Goal: Use online tool/utility: Utilize a website feature to perform a specific function

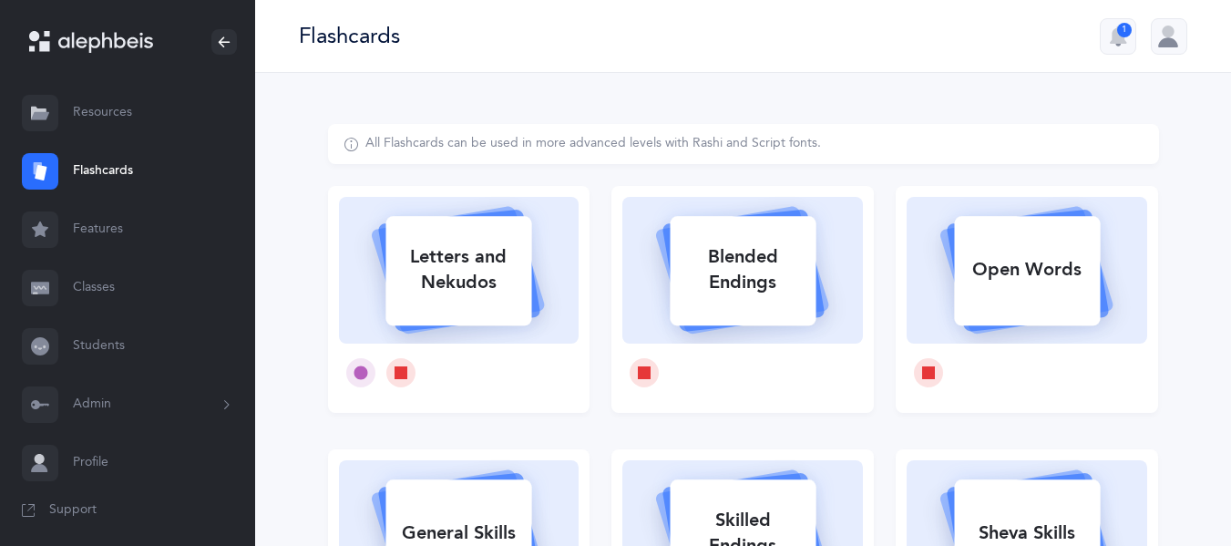
click at [465, 282] on div "Letters and Nekudos" at bounding box center [459, 269] width 146 height 73
select select
select select "single"
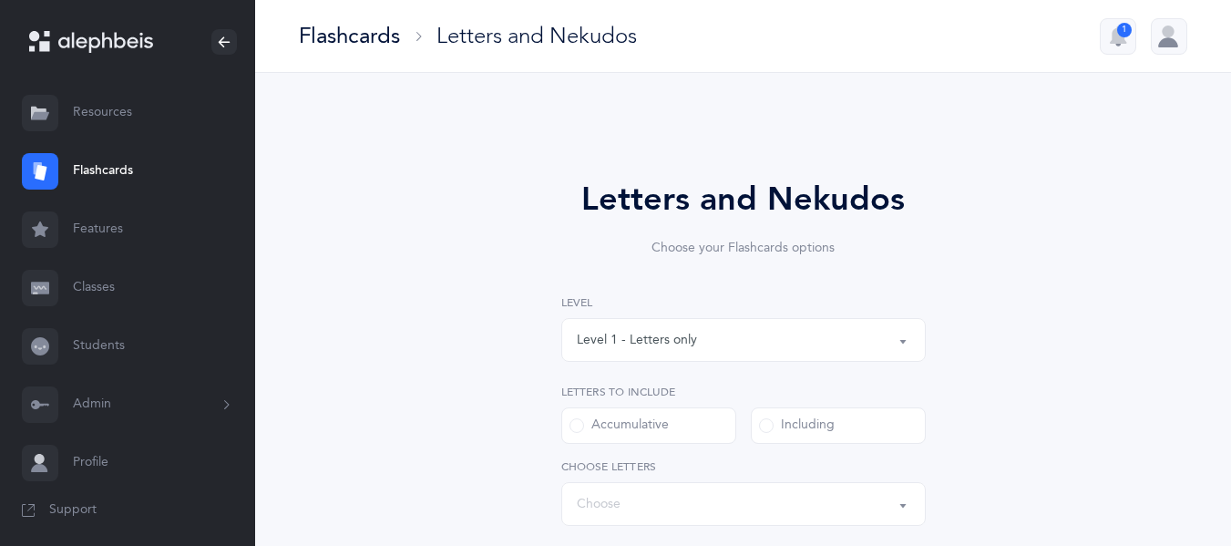
select select "27"
click at [694, 352] on div "Level 1 - Letters only" at bounding box center [744, 339] width 334 height 31
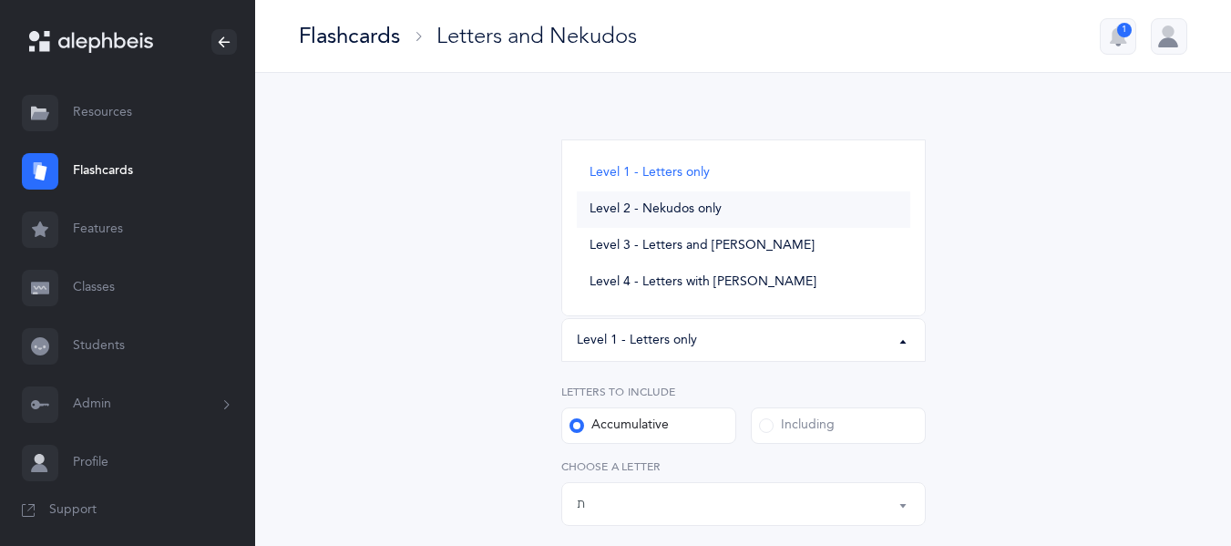
drag, startPoint x: 686, startPoint y: 207, endPoint x: 698, endPoint y: 193, distance: 18.1
click at [698, 193] on link "Level 2 - Nekudos only" at bounding box center [744, 209] width 334 height 36
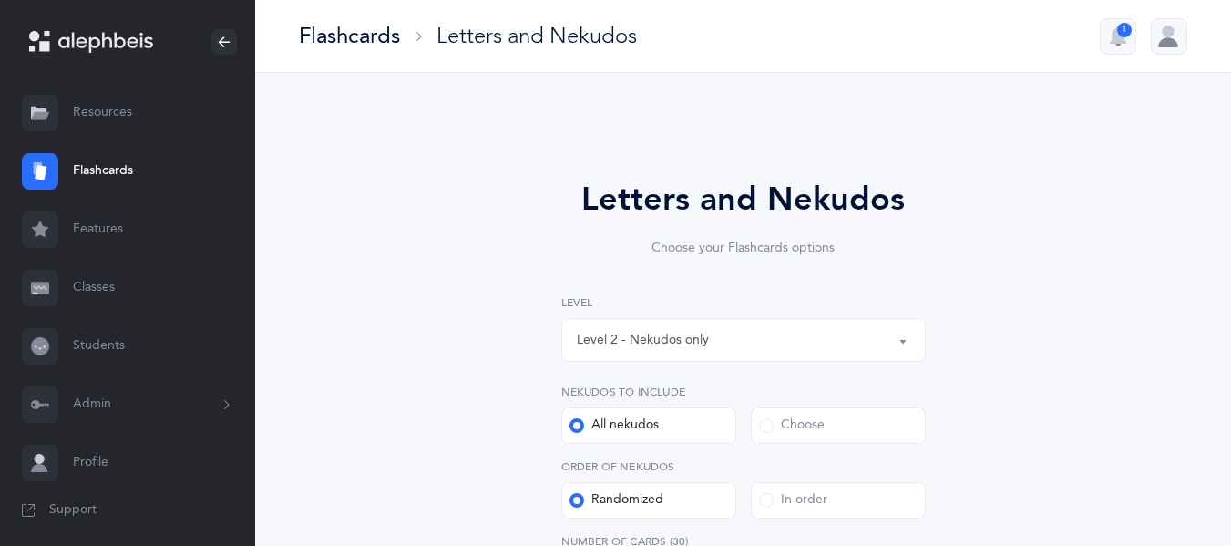
click at [679, 335] on div "Level 2 - Nekudos only" at bounding box center [643, 340] width 132 height 19
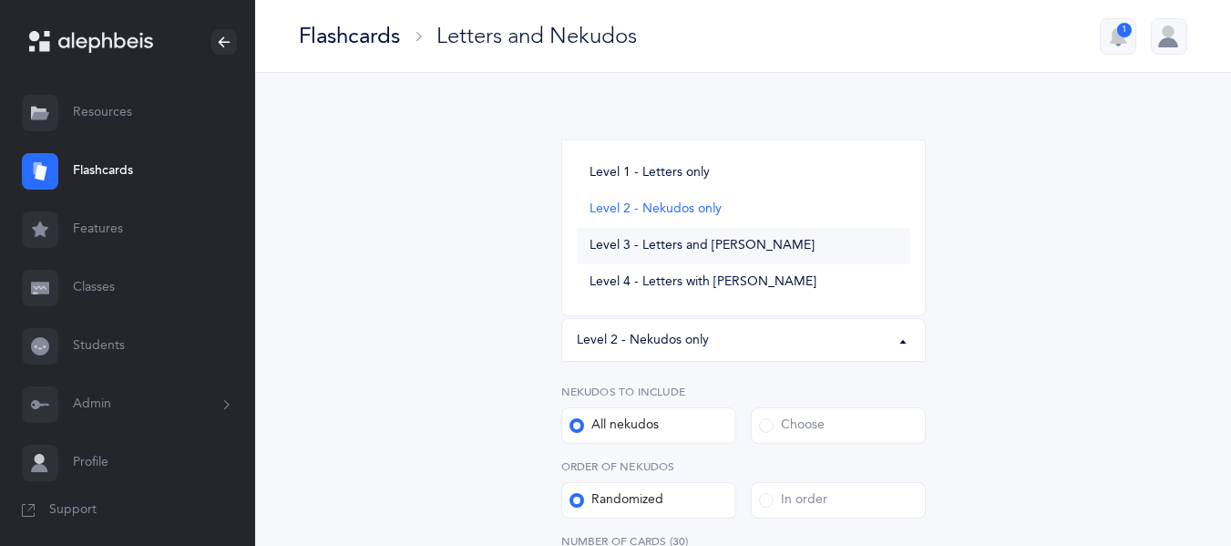
click at [664, 250] on span "Level 3 - Letters and [PERSON_NAME]" at bounding box center [702, 246] width 225 height 16
select select "3"
select select "27"
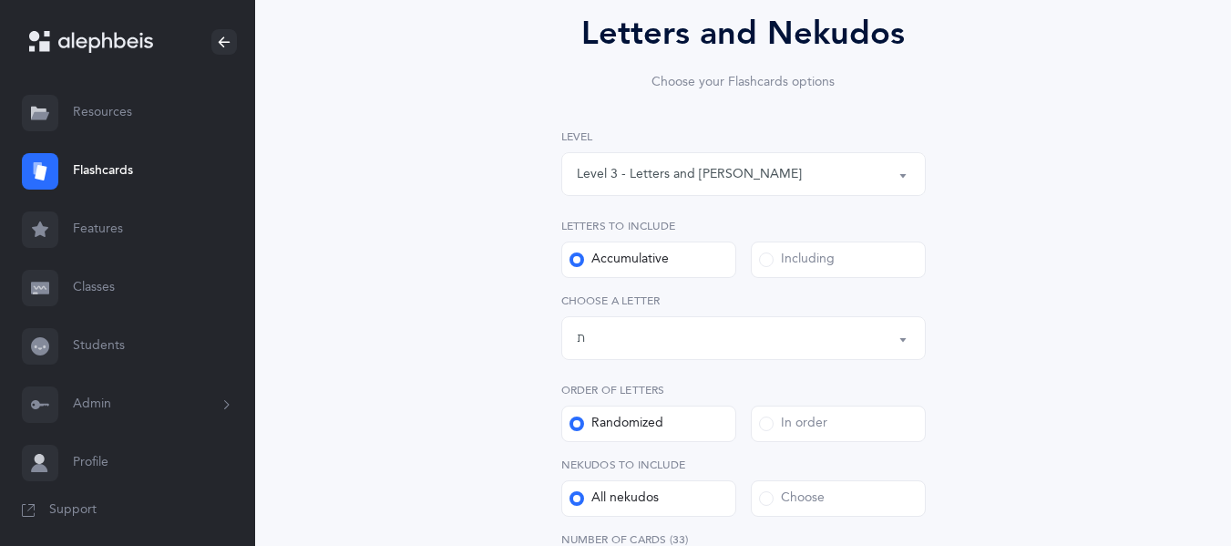
scroll to position [212, 0]
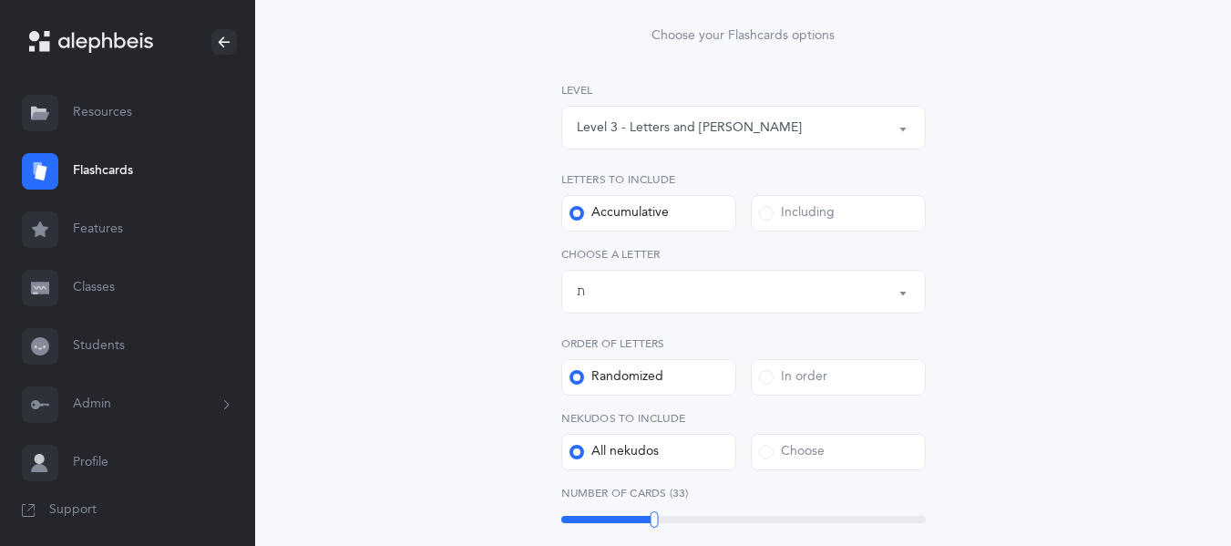
click at [766, 220] on span at bounding box center [766, 213] width 15 height 15
click at [0, 0] on input "Including" at bounding box center [0, 0] width 0 height 0
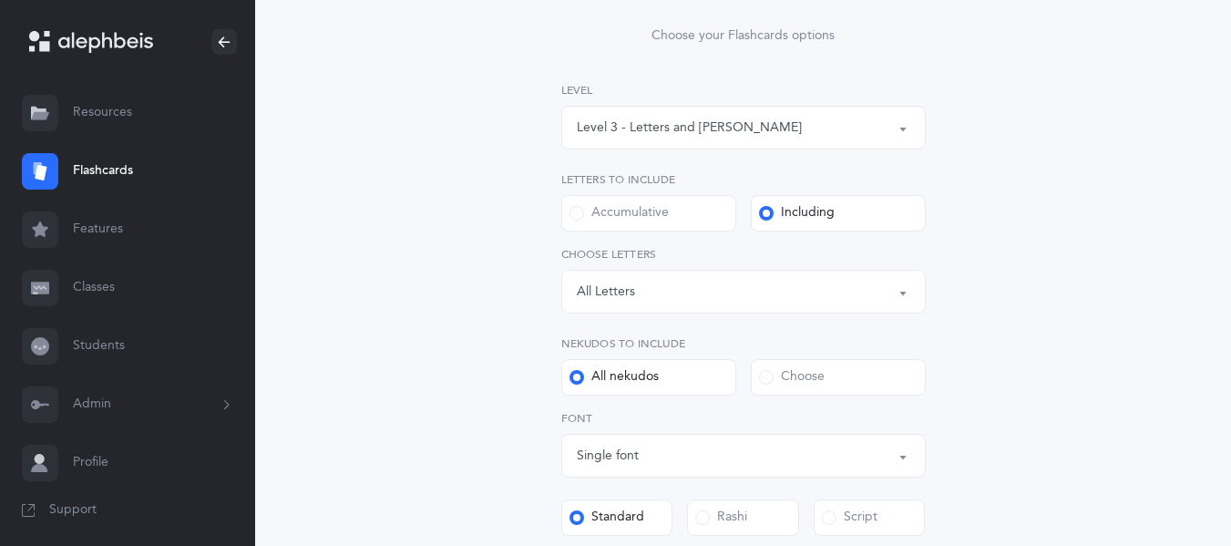
click at [769, 385] on div "Choose" at bounding box center [792, 377] width 66 height 18
click at [0, 0] on input "Choose" at bounding box center [0, 0] width 0 height 0
click at [639, 448] on div "Choose" at bounding box center [744, 455] width 334 height 31
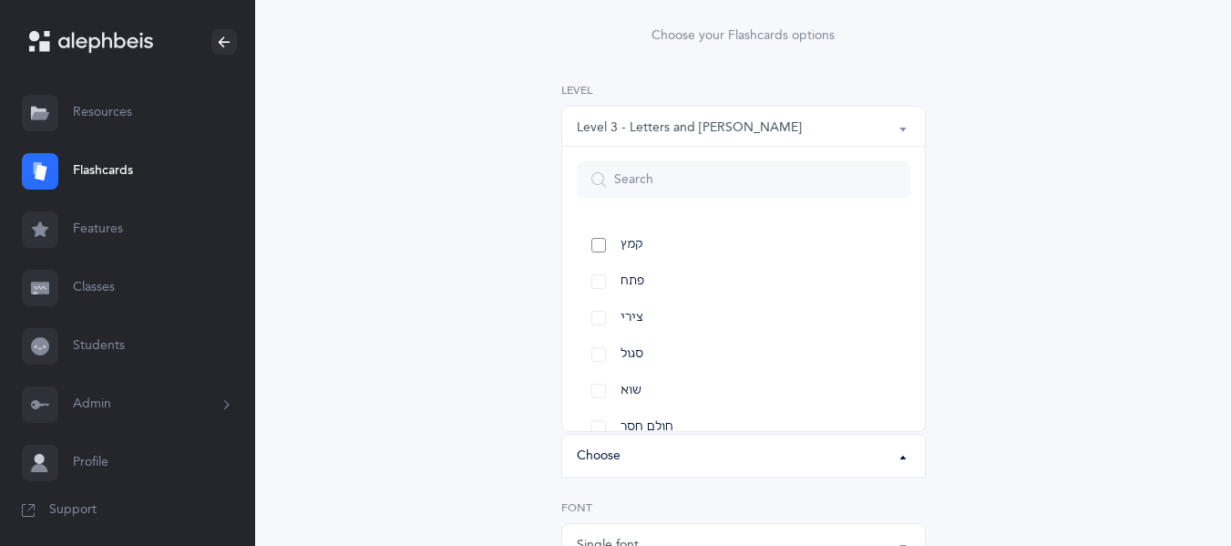
click at [627, 243] on span "קמץ" at bounding box center [632, 245] width 23 height 16
select select "28"
click at [599, 280] on link "פתח" at bounding box center [744, 281] width 334 height 36
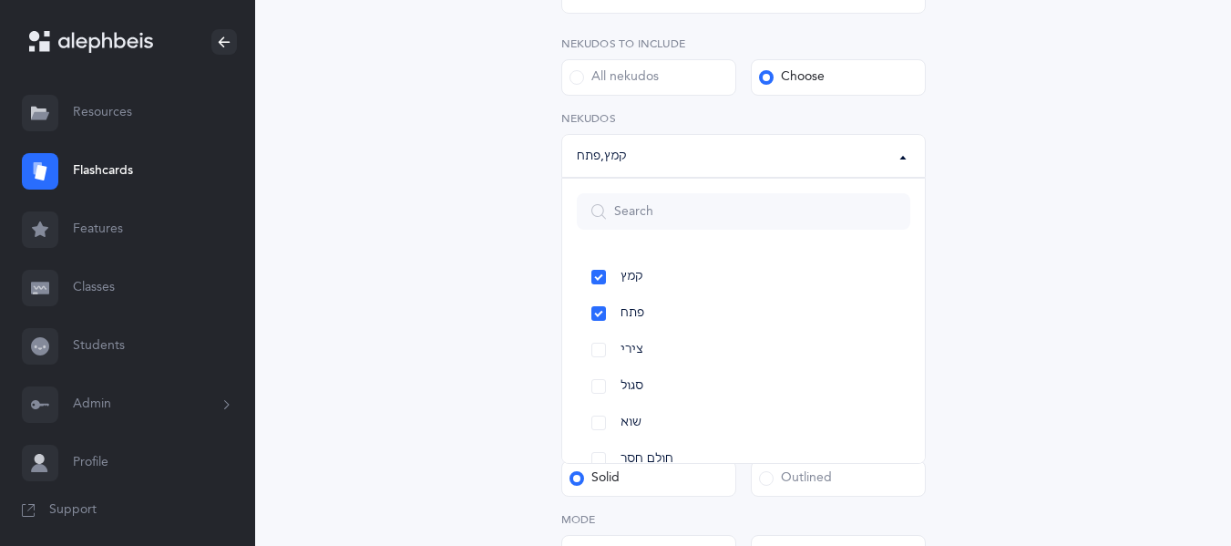
click at [1062, 281] on div "Letters and Nekudos Choose your Flashcards options Level 1 - Letters only Level…" at bounding box center [743, 172] width 831 height 1120
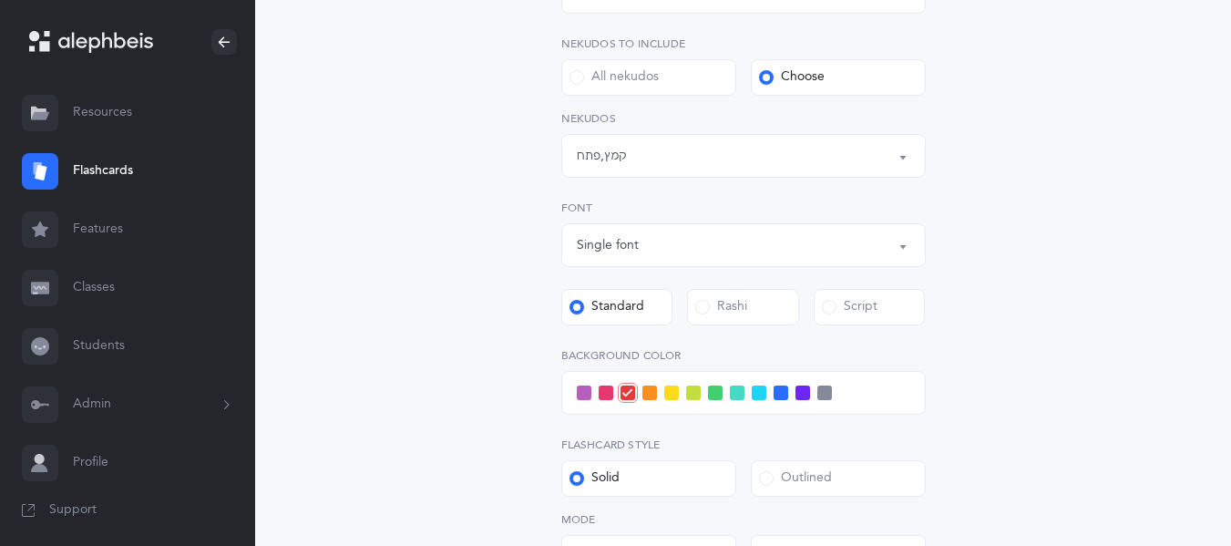
scroll to position [771, 0]
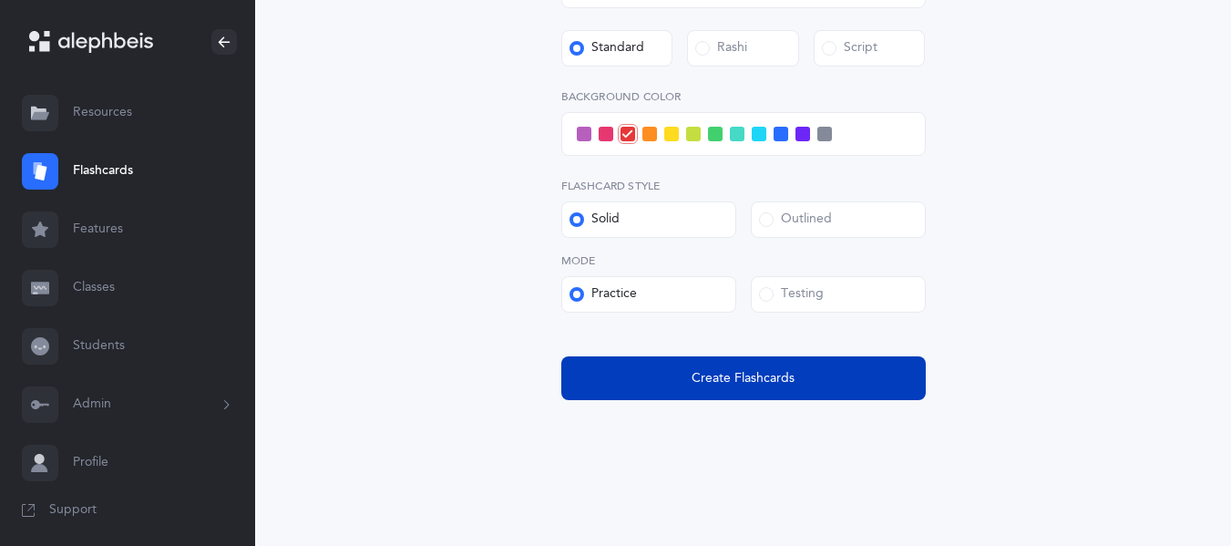
click at [780, 364] on button "Create Flashcards" at bounding box center [743, 378] width 365 height 44
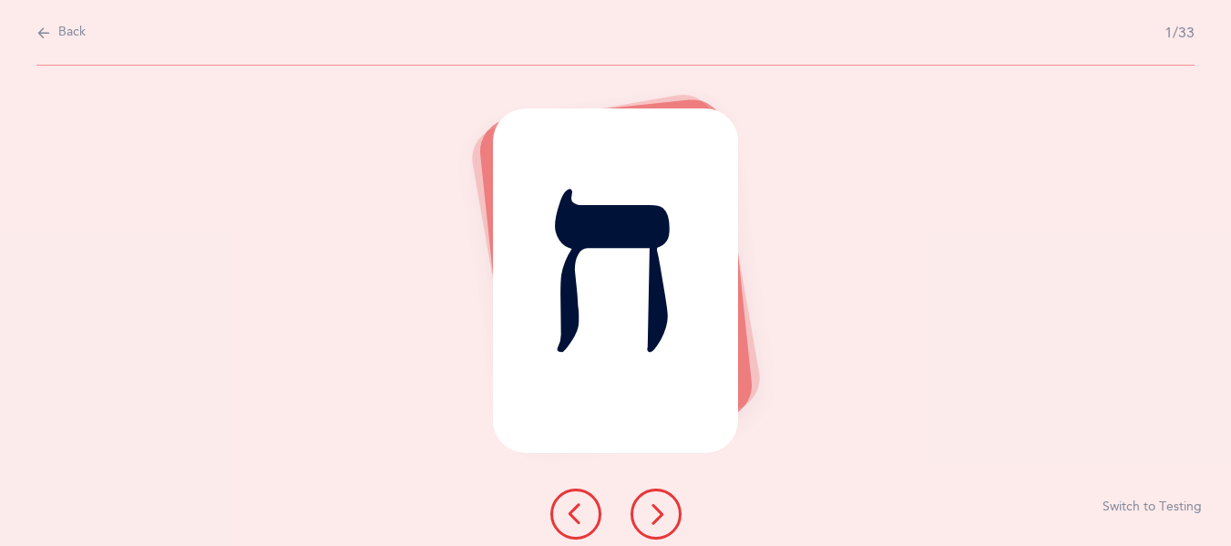
scroll to position [0, 0]
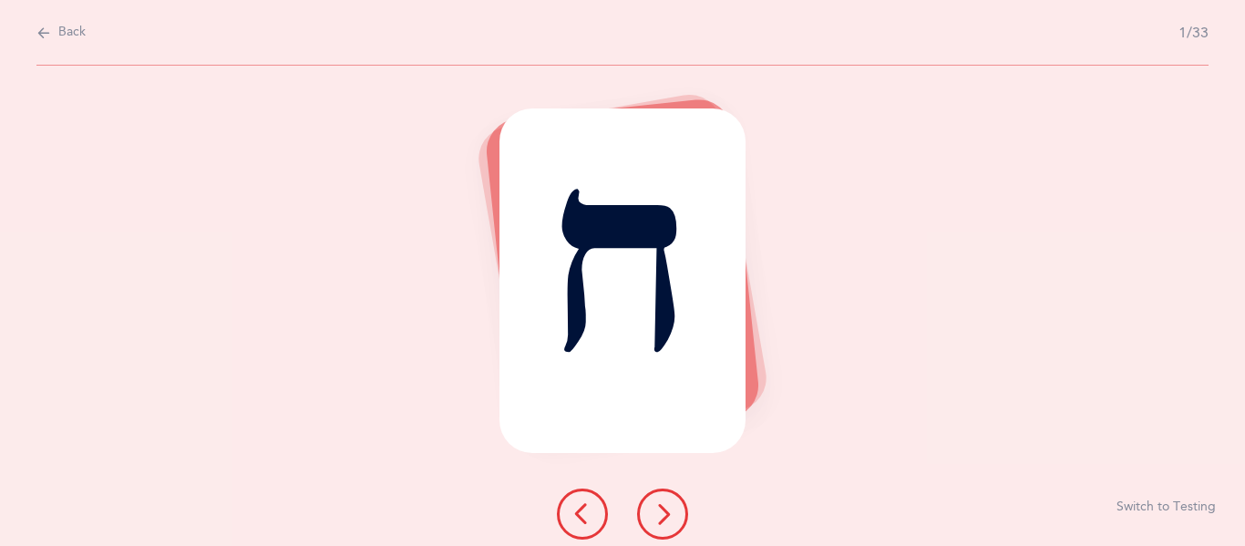
click at [81, 28] on span "Back" at bounding box center [71, 33] width 27 height 18
select select "3"
select select "single"
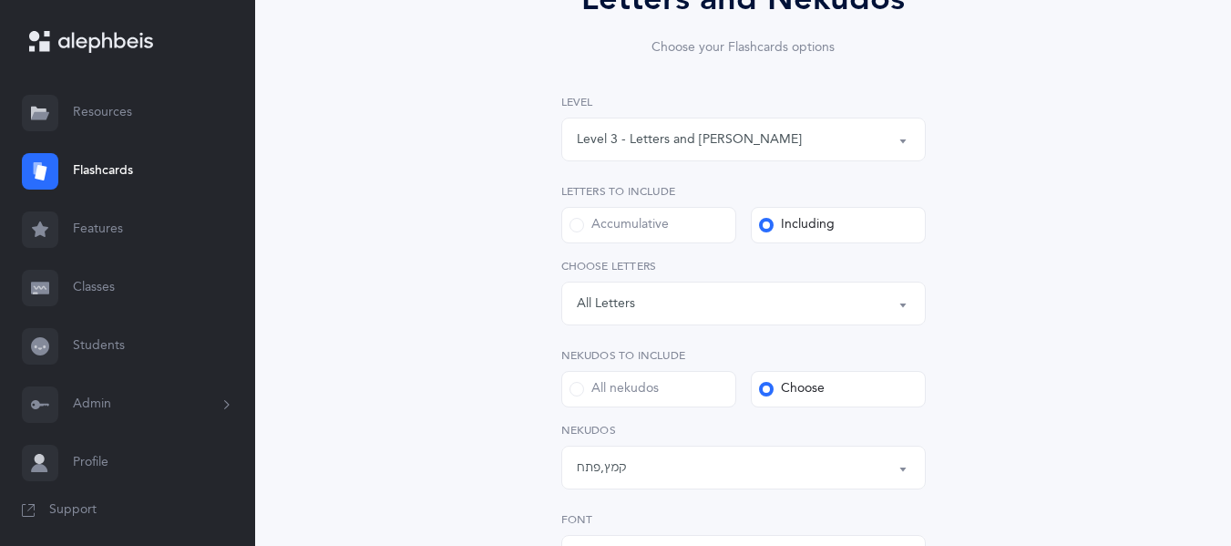
scroll to position [202, 0]
click at [643, 141] on div "Level 3 - Letters and [PERSON_NAME]" at bounding box center [689, 138] width 225 height 19
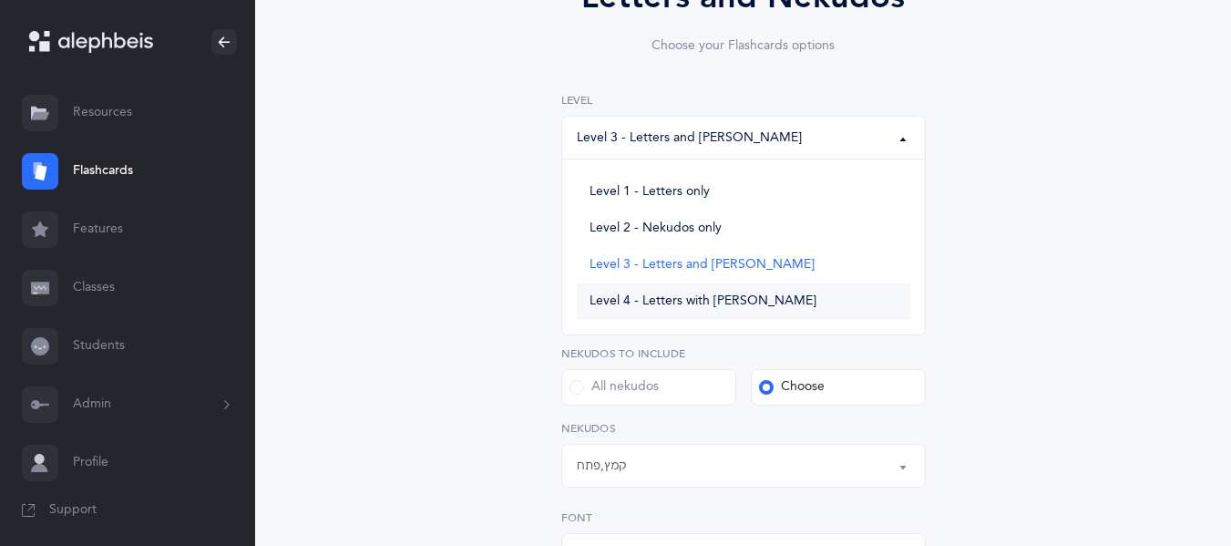
click at [685, 302] on span "Level 4 - Letters with [PERSON_NAME]" at bounding box center [703, 301] width 227 height 16
select select "4"
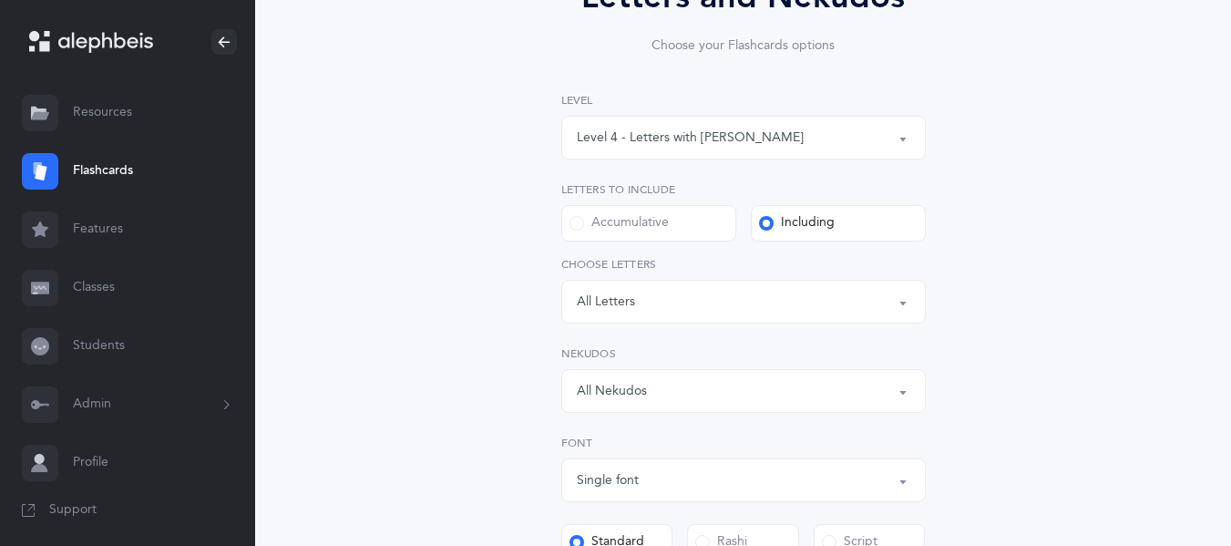
click at [675, 387] on div "All Nekudos" at bounding box center [744, 391] width 334 height 31
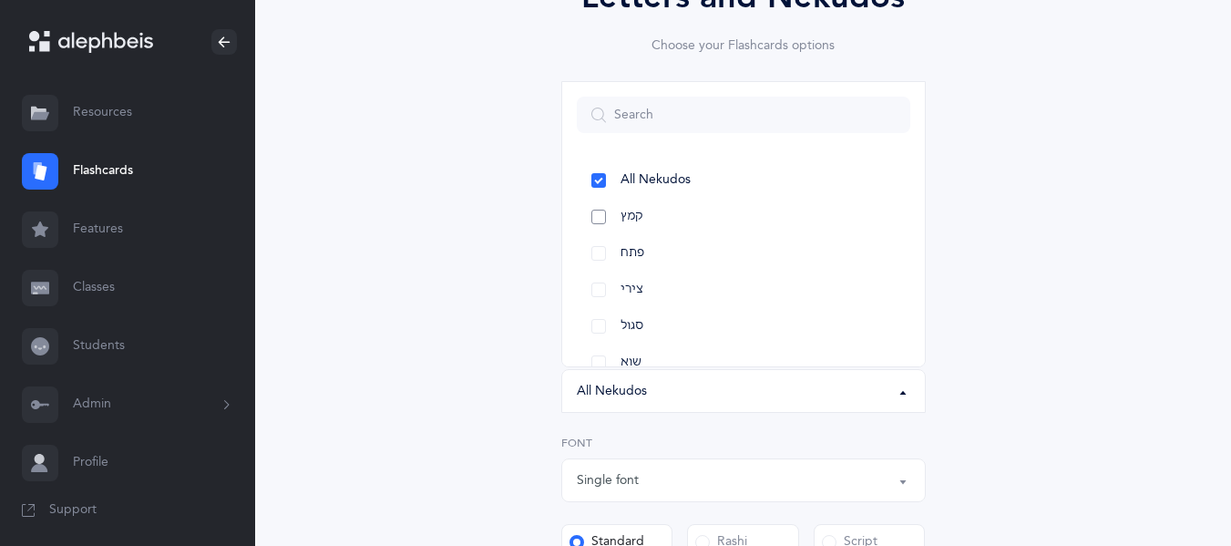
click at [603, 219] on link "קמץ" at bounding box center [744, 217] width 334 height 36
select select "28"
click at [596, 250] on link "פתח" at bounding box center [744, 253] width 334 height 36
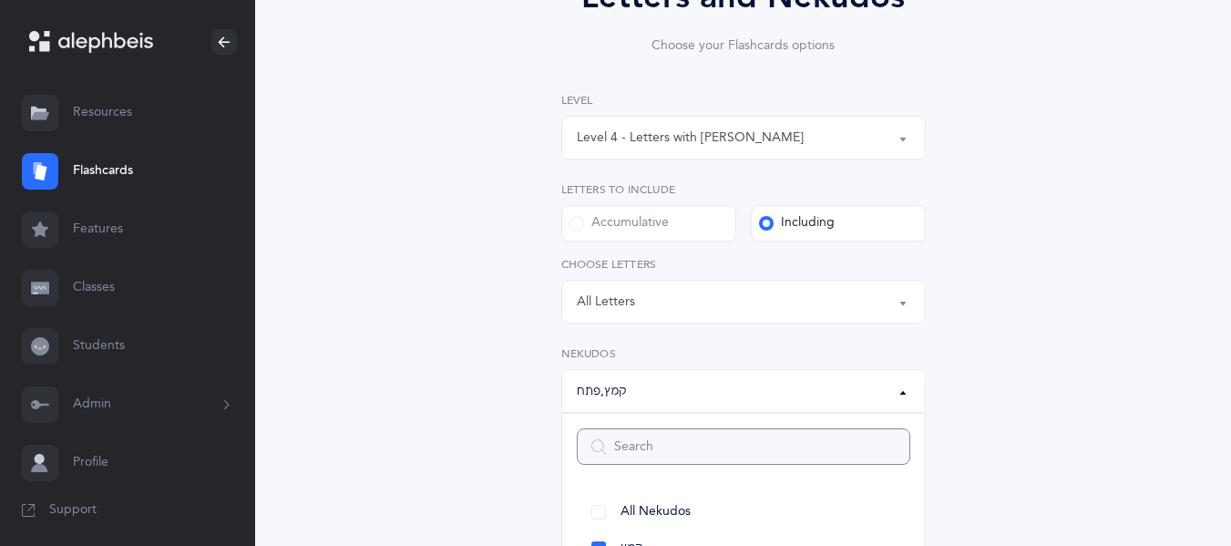
scroll to position [601, 0]
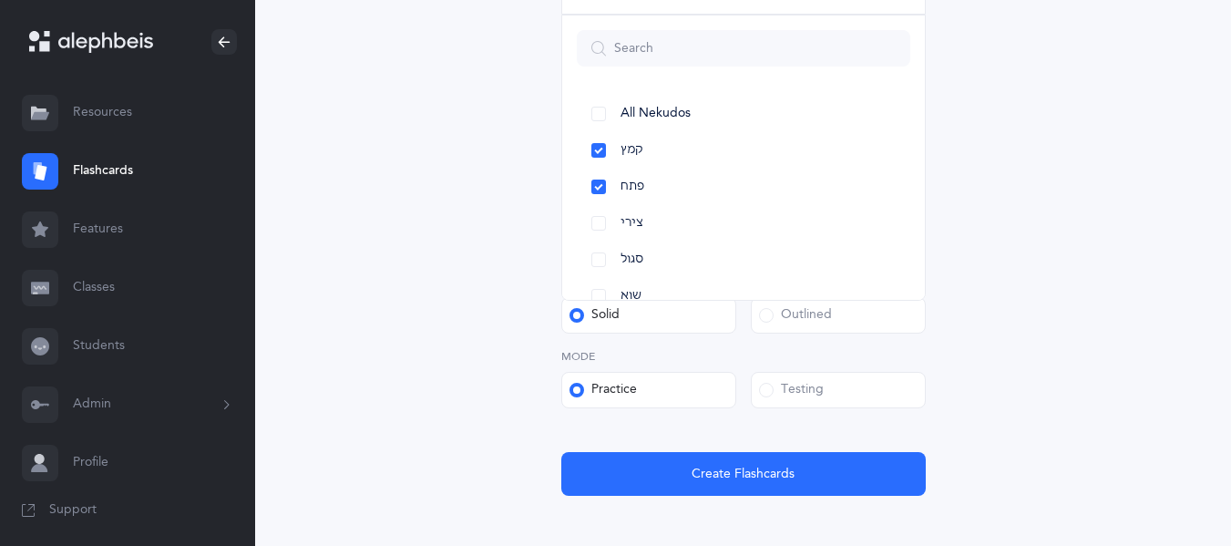
click at [425, 381] on div "Letters and Nekudos Choose your Flashcards options Level 1 - Letters only Level…" at bounding box center [743, 45] width 831 height 1045
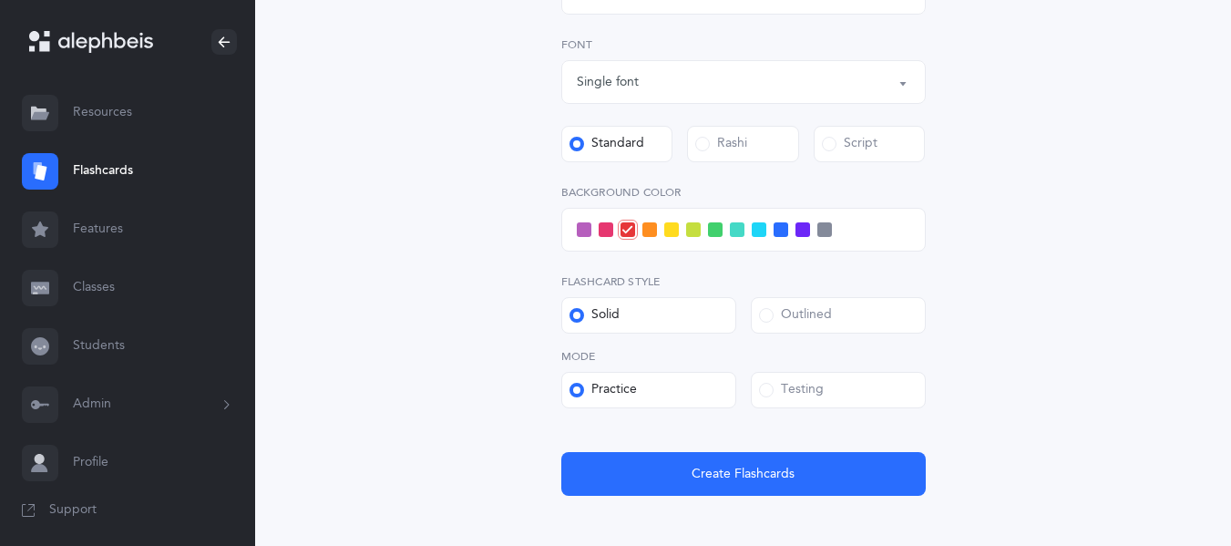
click at [425, 381] on div "Letters and Nekudos Choose your Flashcards options Level 1 - Letters only Level…" at bounding box center [743, 45] width 831 height 1045
click at [669, 229] on span at bounding box center [671, 229] width 15 height 15
click at [0, 0] on input "checkbox" at bounding box center [0, 0] width 0 height 0
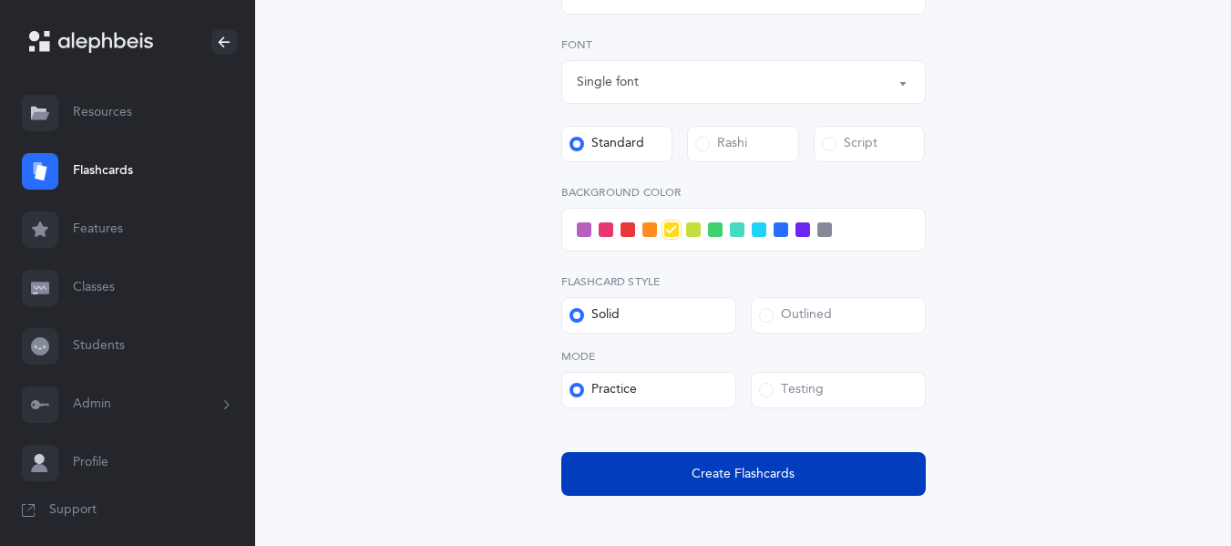
click at [701, 480] on span "Create Flashcards" at bounding box center [743, 474] width 103 height 19
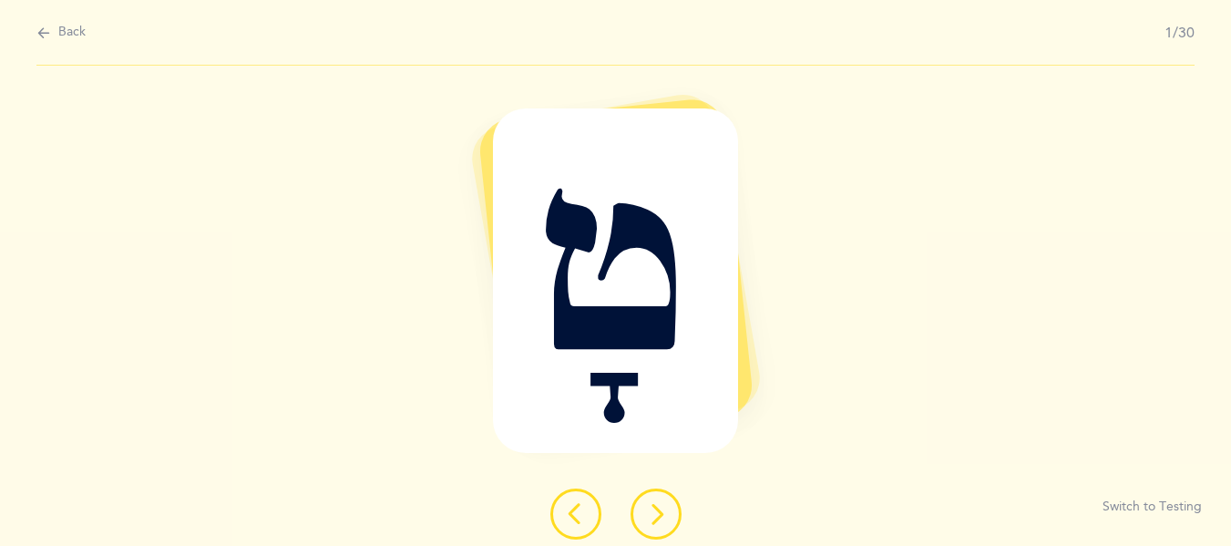
scroll to position [0, 0]
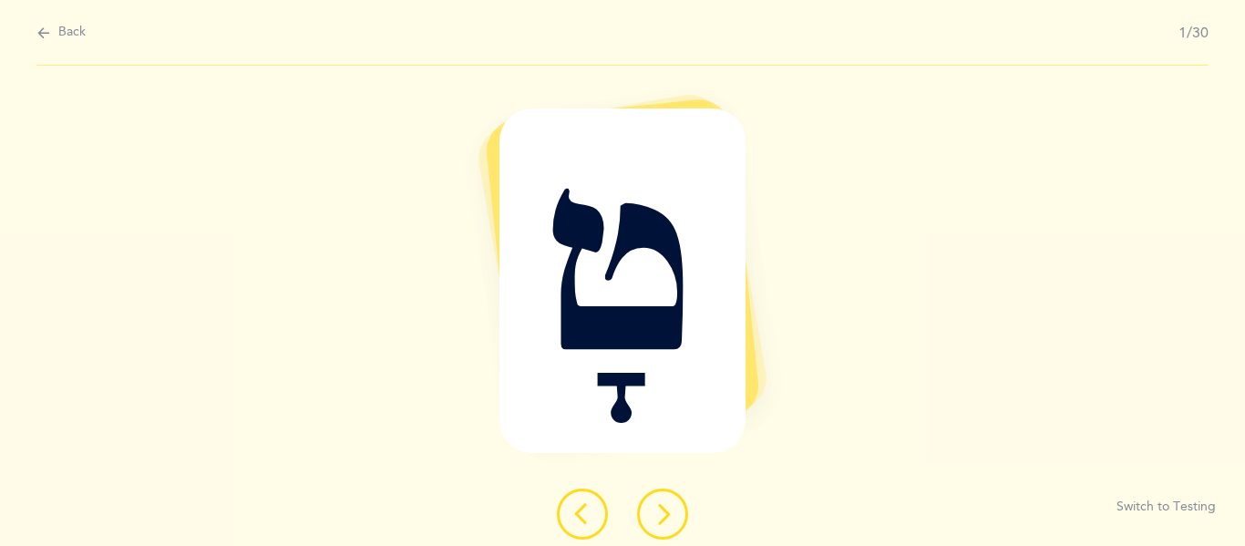
click at [674, 495] on button at bounding box center [662, 514] width 51 height 51
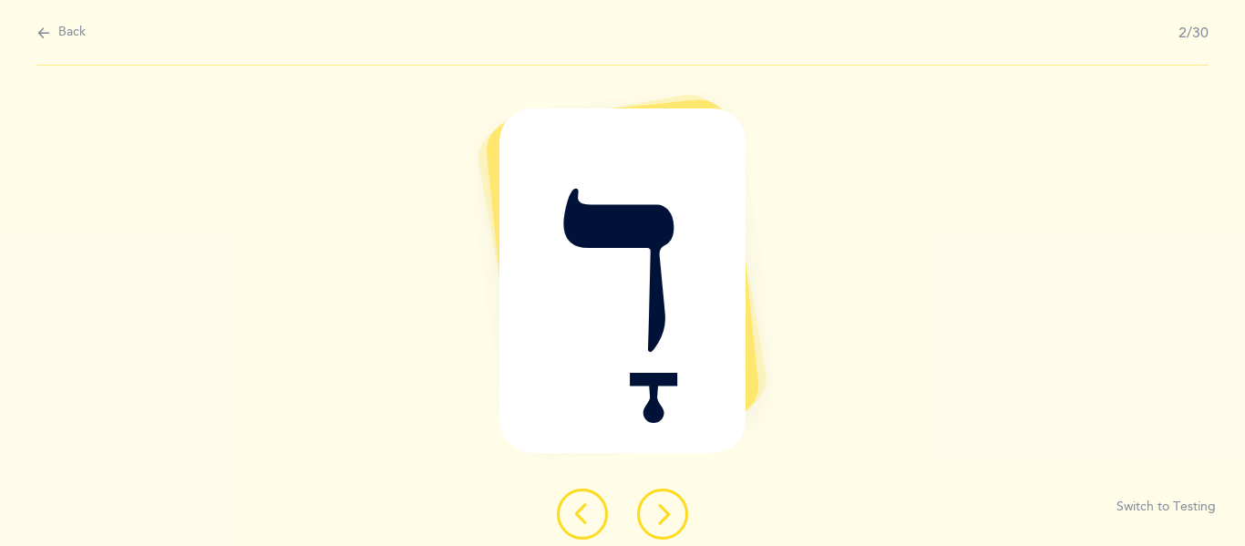
click at [674, 495] on button at bounding box center [662, 514] width 51 height 51
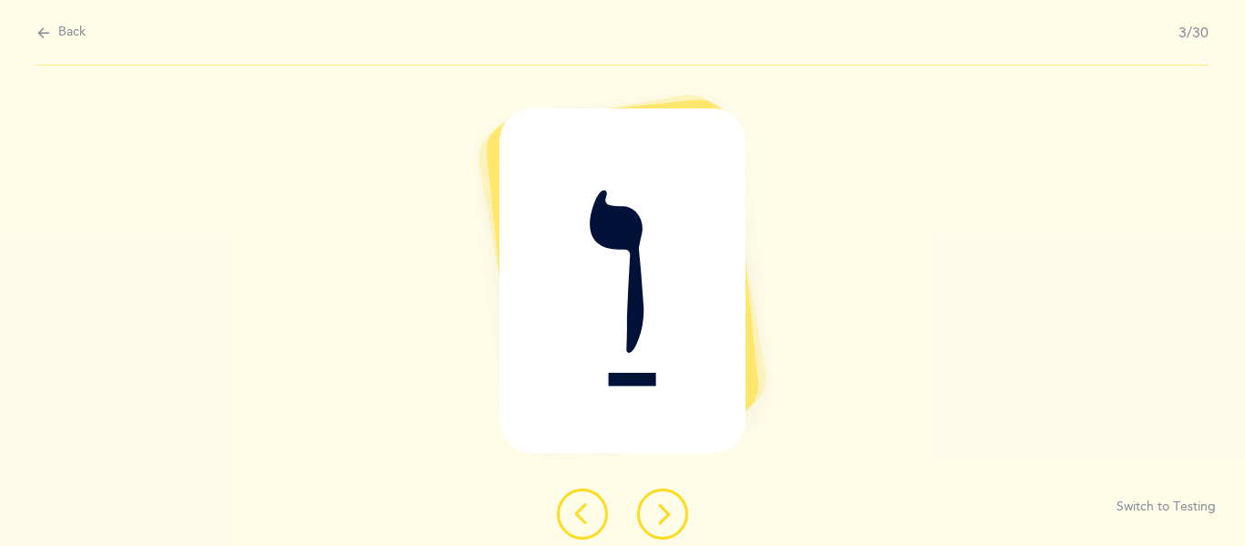
click at [63, 44] on div "Back 3/30" at bounding box center [622, 33] width 1172 height 66
click at [64, 39] on span "Back" at bounding box center [71, 33] width 27 height 18
select select "4"
select select "28"
select select "single"
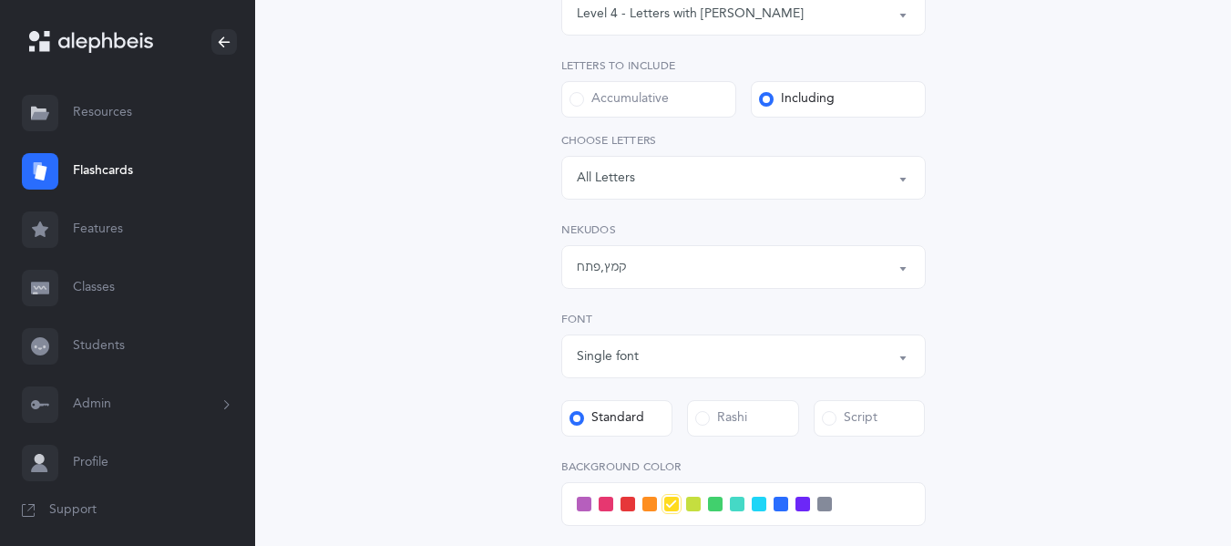
scroll to position [327, 0]
click at [614, 276] on div "קמץ , פתח" at bounding box center [744, 266] width 334 height 31
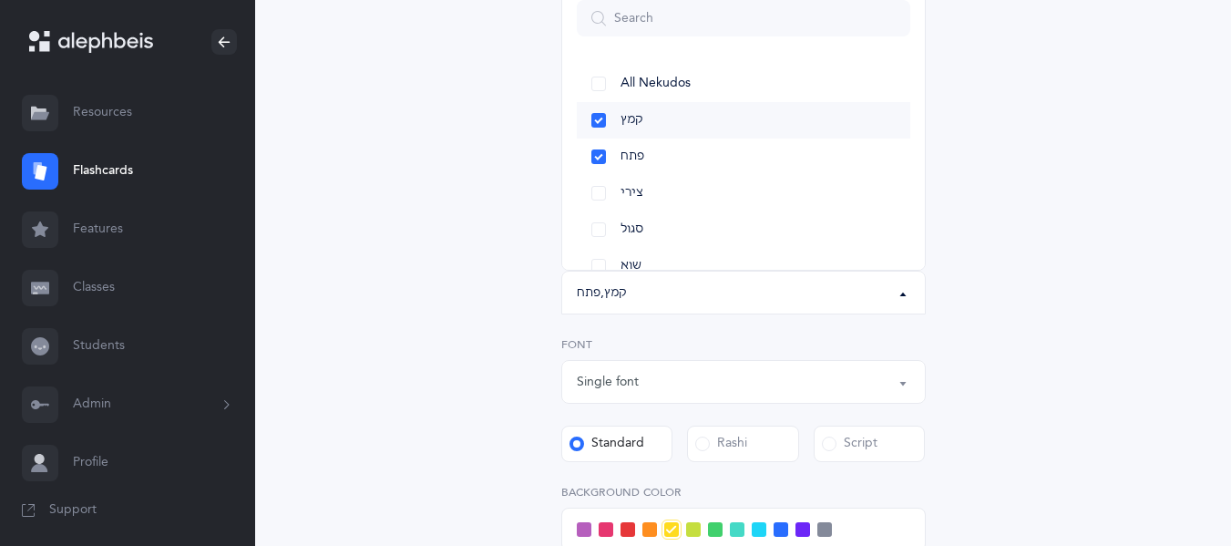
click at [595, 109] on link "קמץ" at bounding box center [744, 120] width 334 height 36
select select "29"
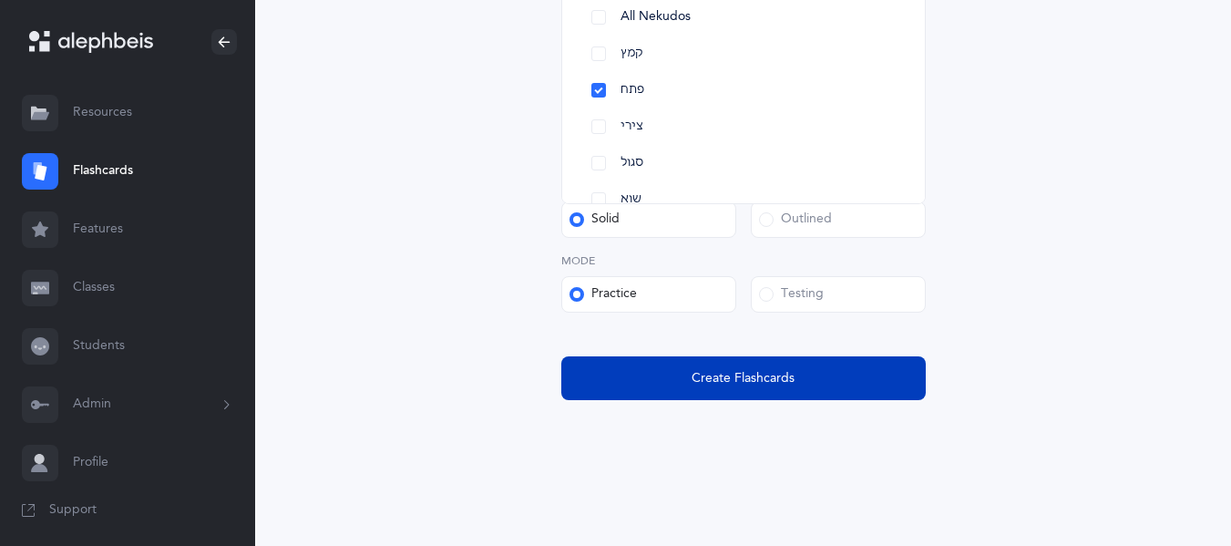
click at [657, 381] on button "Create Flashcards" at bounding box center [743, 378] width 365 height 44
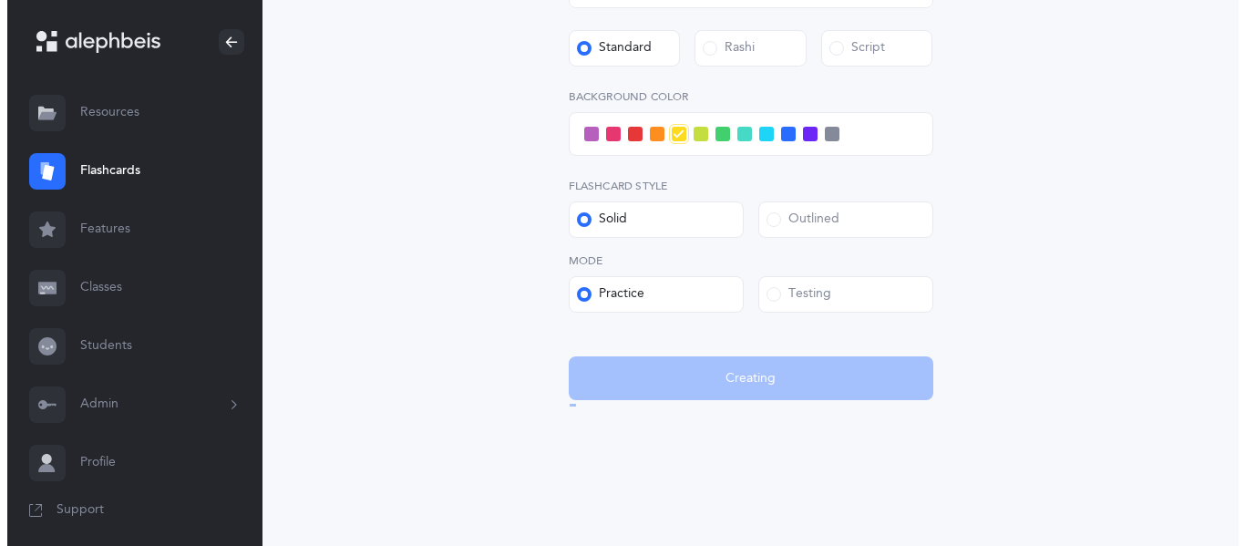
scroll to position [0, 0]
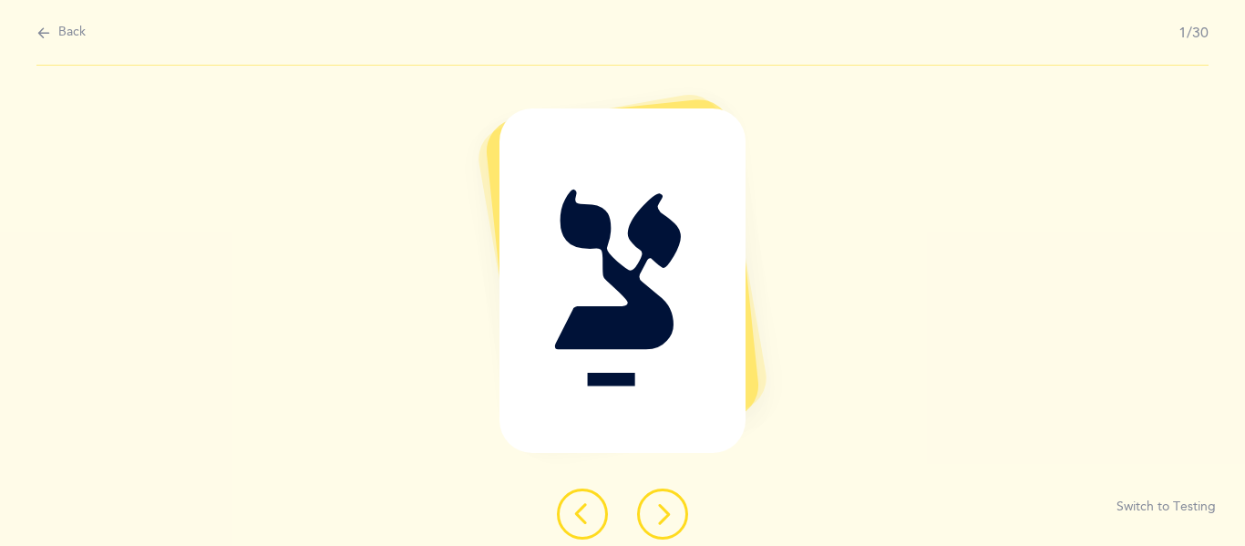
click at [663, 518] on icon at bounding box center [663, 514] width 22 height 22
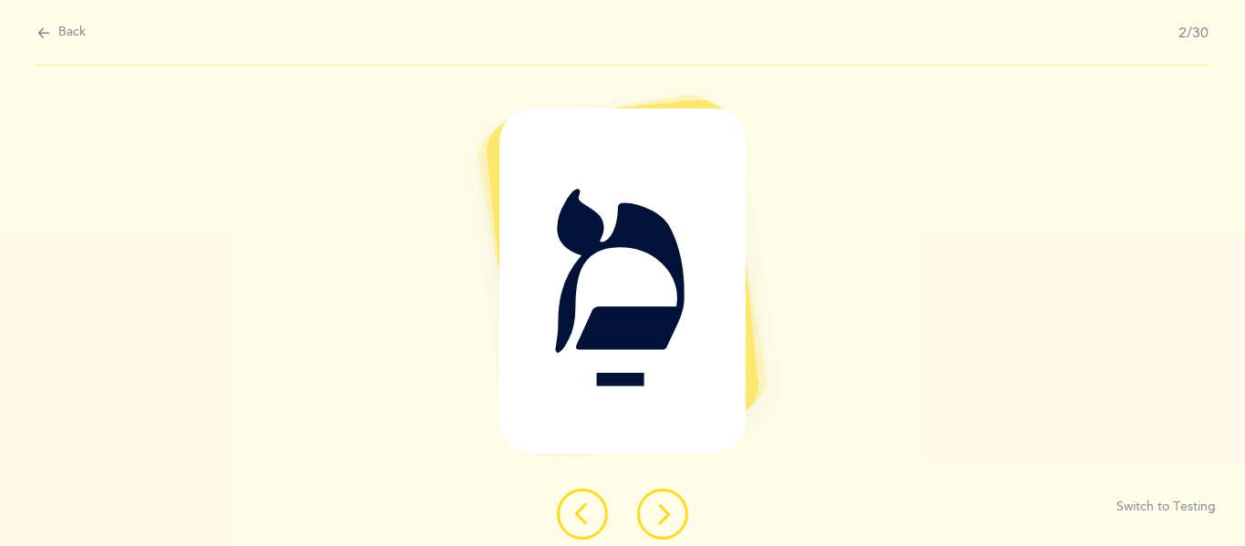
click at [663, 518] on icon at bounding box center [663, 514] width 22 height 22
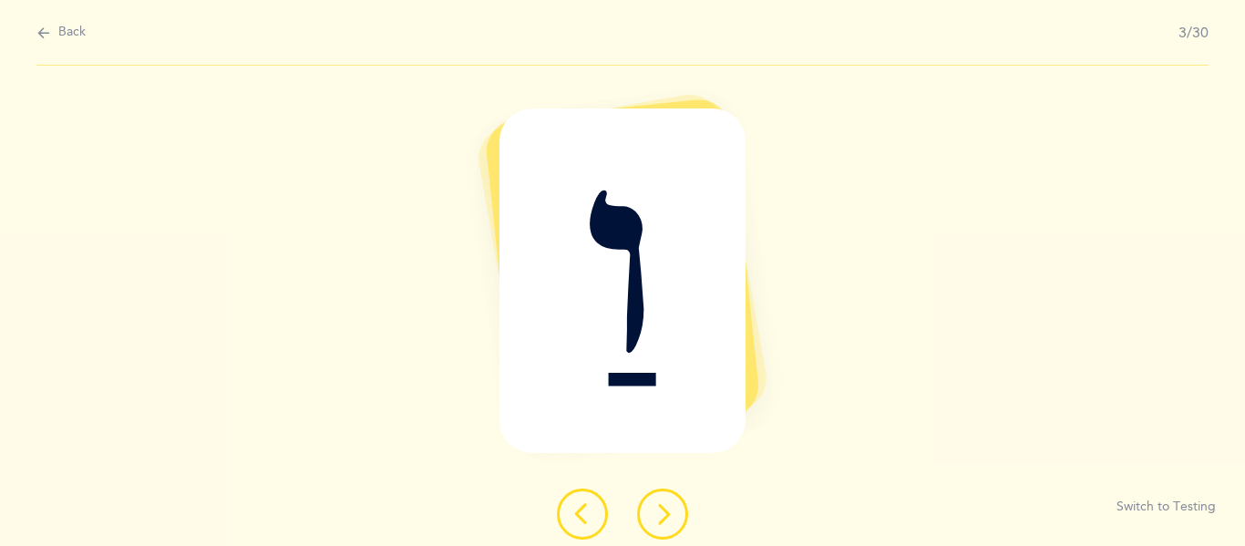
click at [663, 518] on icon at bounding box center [663, 514] width 22 height 22
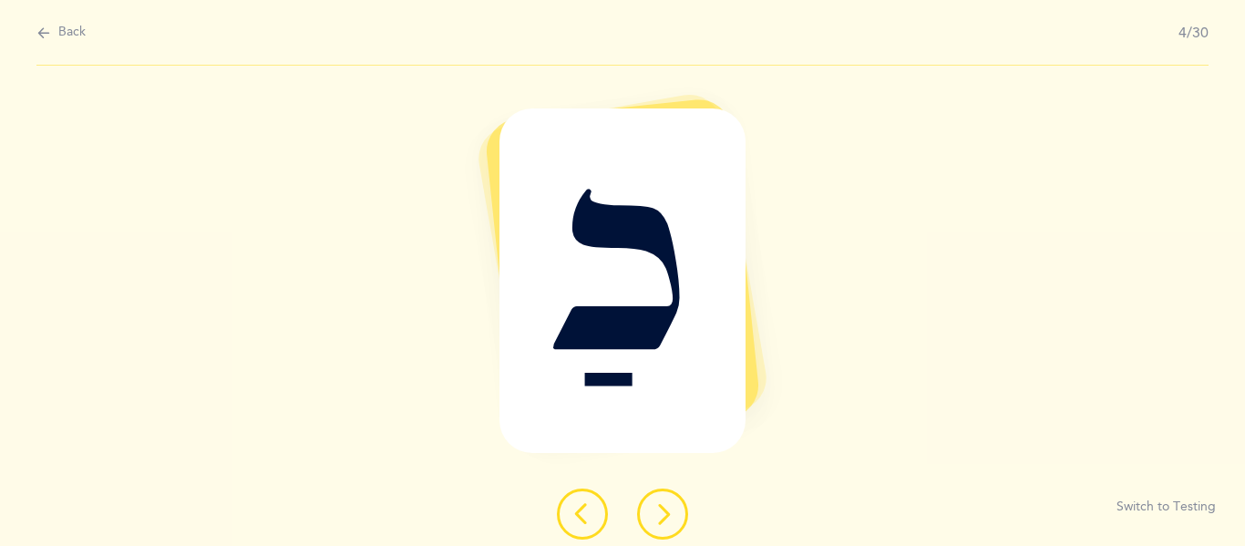
click at [663, 518] on icon at bounding box center [663, 514] width 22 height 22
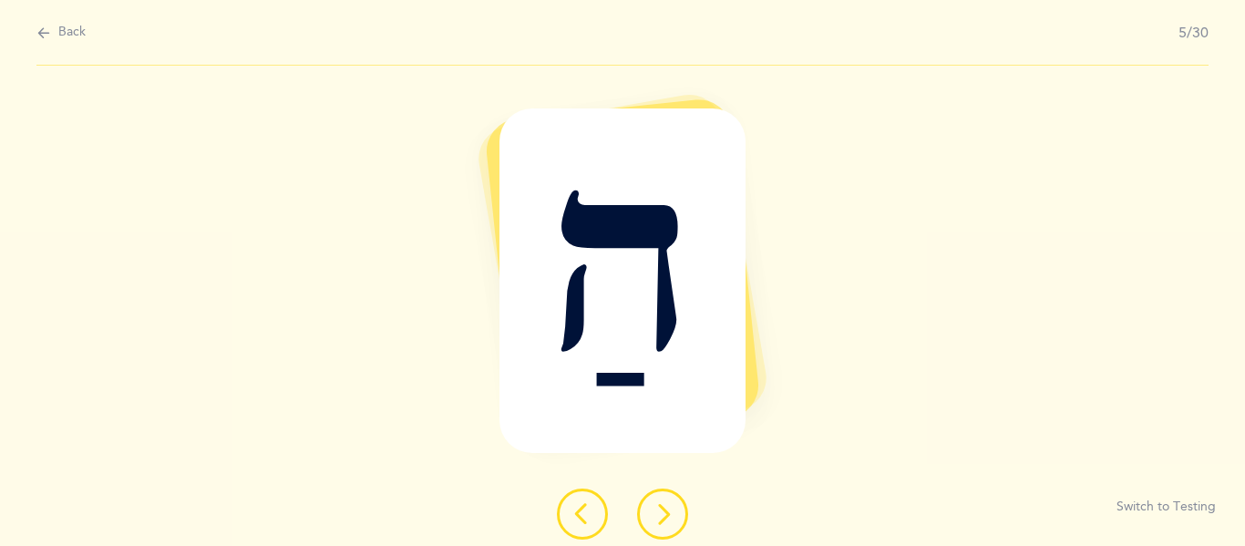
click at [663, 518] on icon at bounding box center [663, 514] width 22 height 22
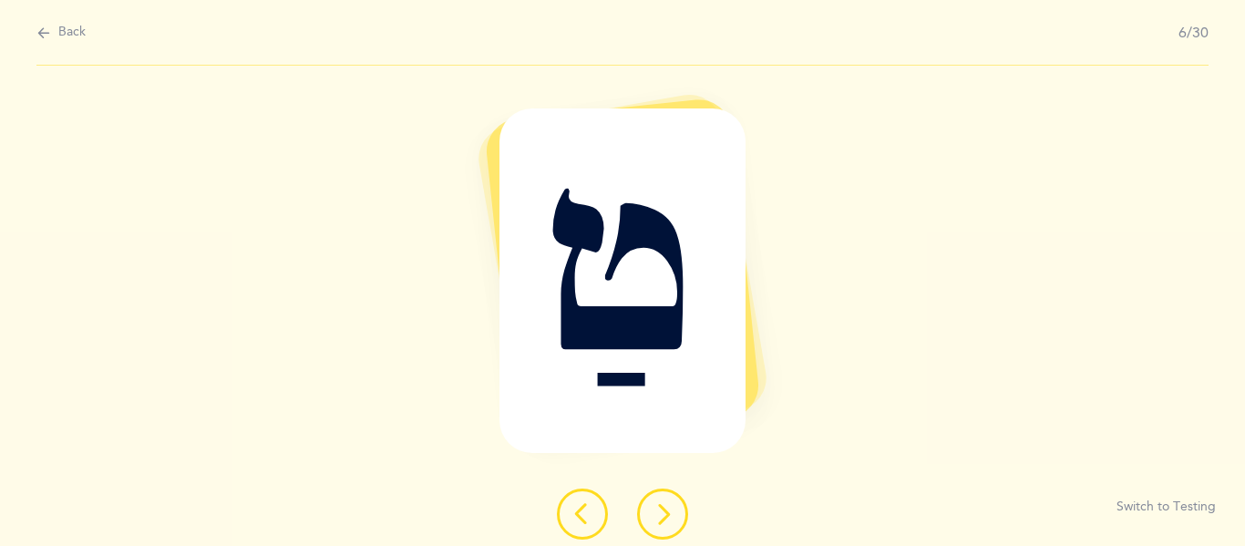
click at [611, 504] on div at bounding box center [622, 514] width 160 height 51
click at [673, 507] on icon at bounding box center [663, 514] width 22 height 22
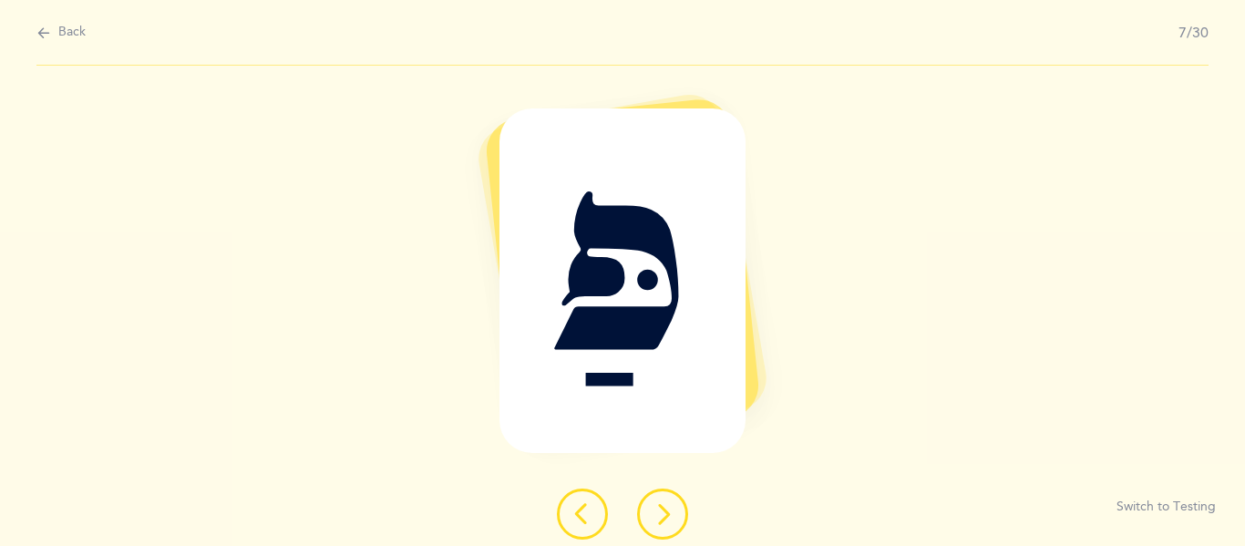
click at [673, 507] on icon at bounding box center [663, 514] width 22 height 22
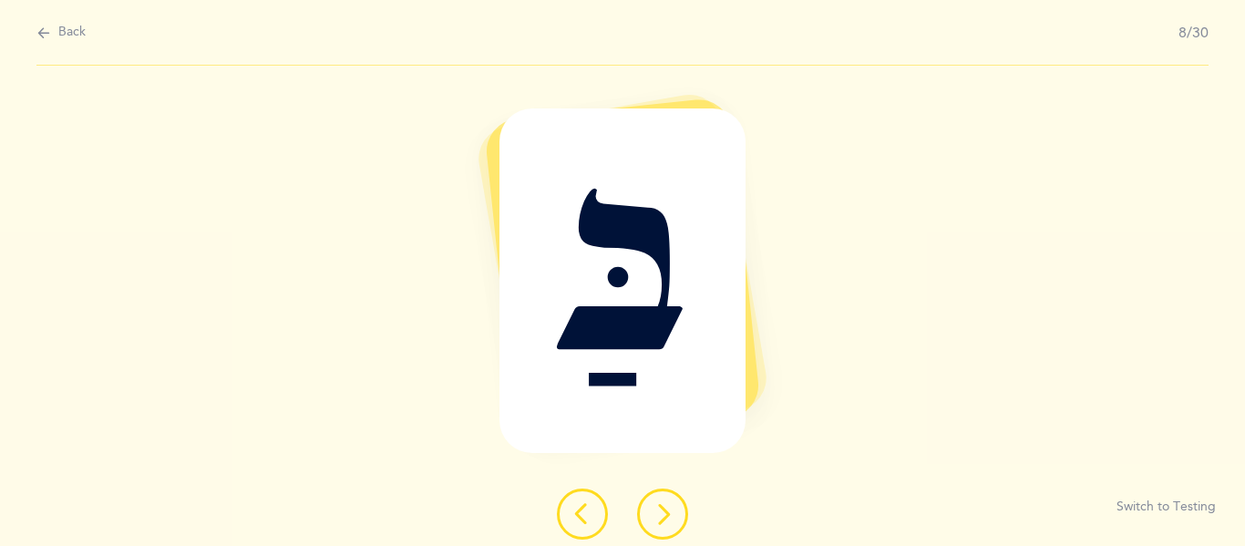
click at [673, 507] on icon at bounding box center [663, 514] width 22 height 22
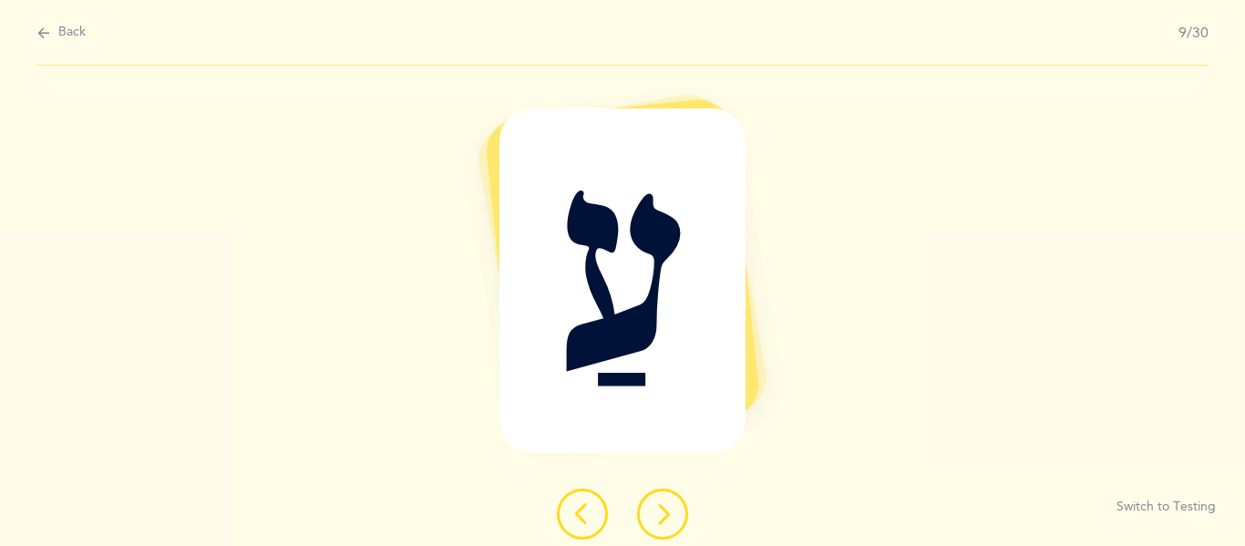
click at [673, 507] on icon at bounding box center [663, 514] width 22 height 22
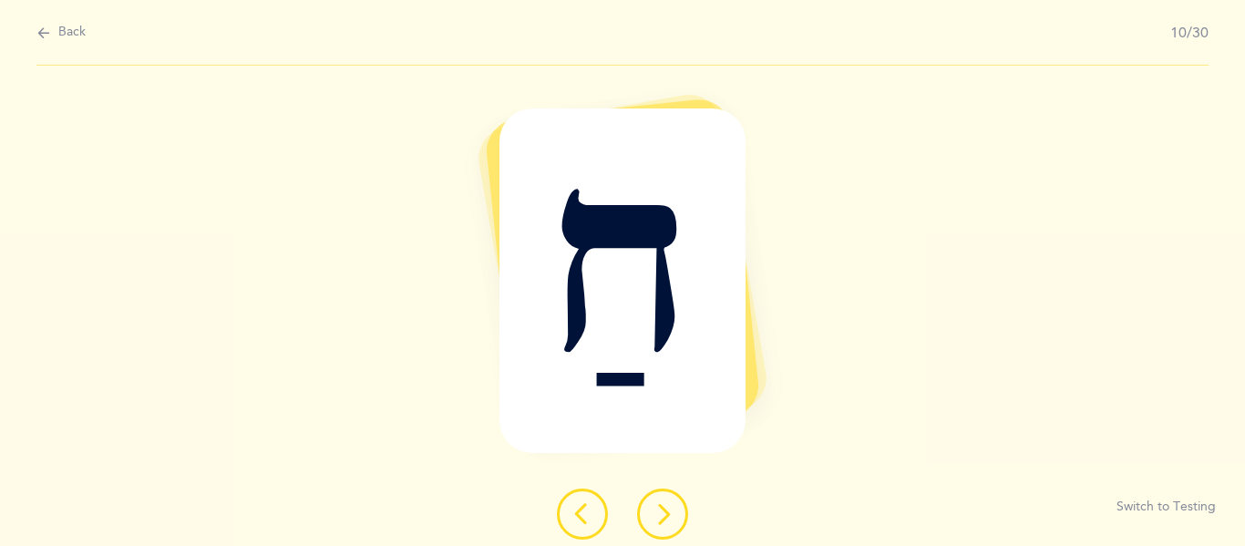
click at [673, 507] on icon at bounding box center [663, 514] width 22 height 22
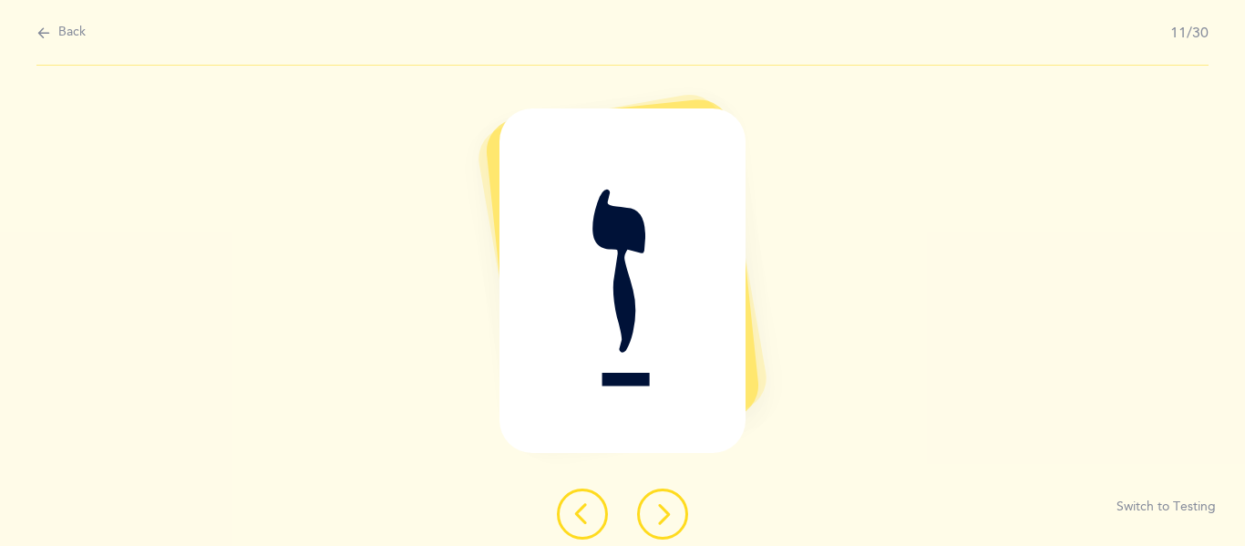
click at [673, 507] on icon at bounding box center [663, 514] width 22 height 22
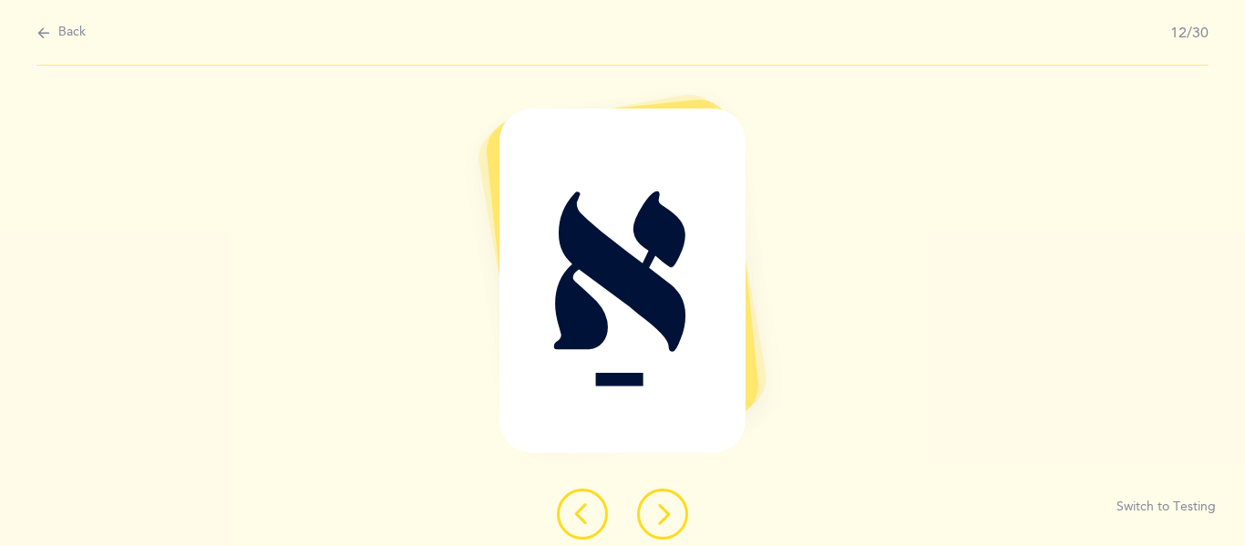
click at [673, 507] on icon at bounding box center [663, 514] width 22 height 22
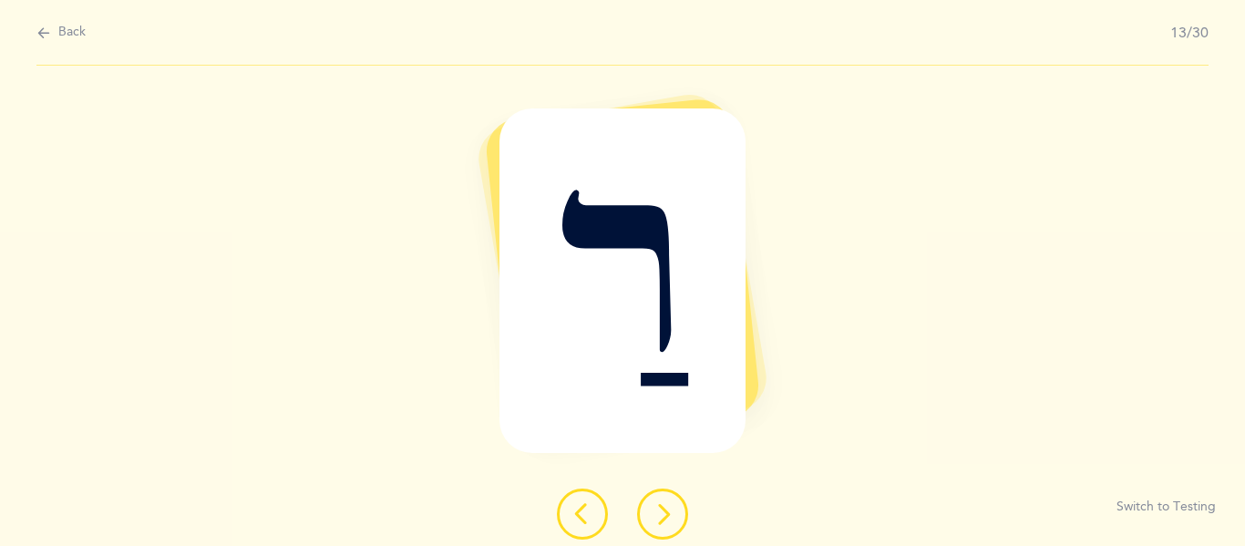
click at [673, 507] on icon at bounding box center [663, 514] width 22 height 22
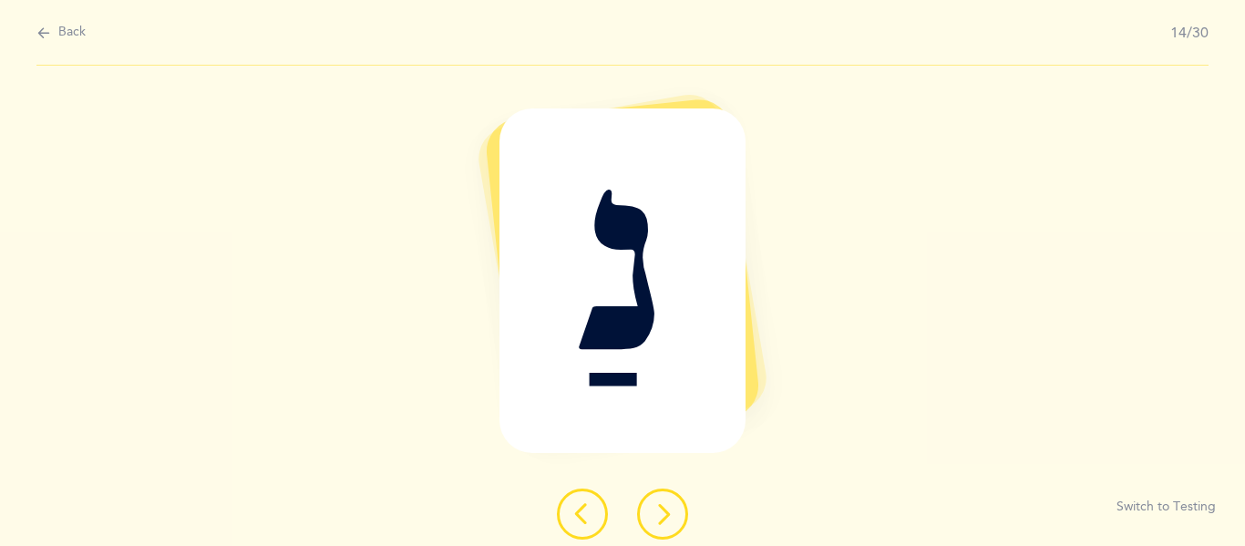
click at [673, 507] on icon at bounding box center [663, 514] width 22 height 22
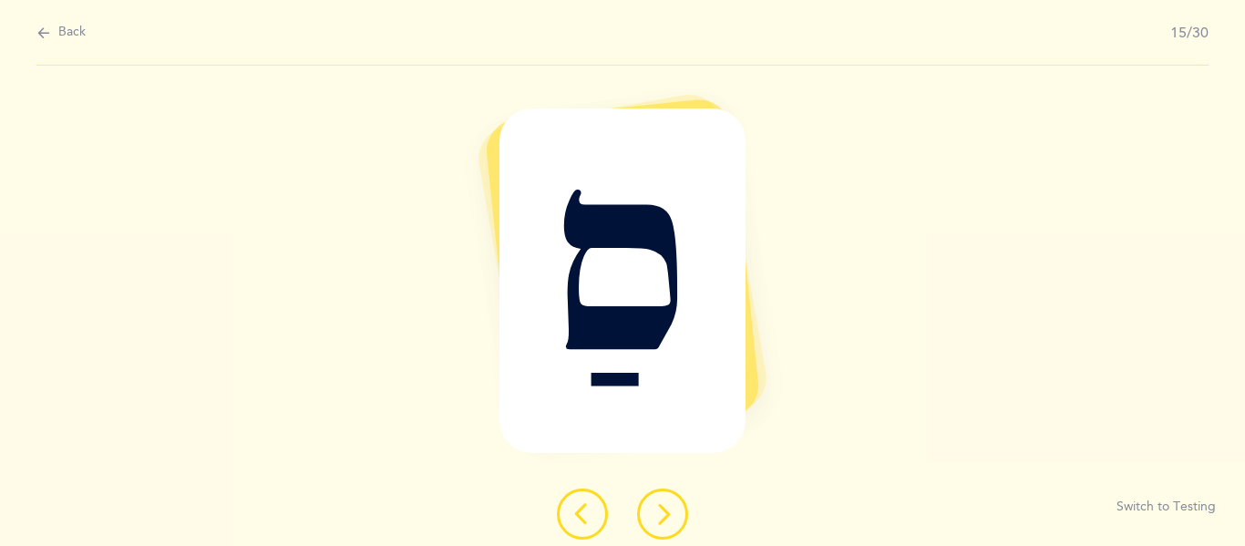
click at [673, 507] on icon at bounding box center [663, 514] width 22 height 22
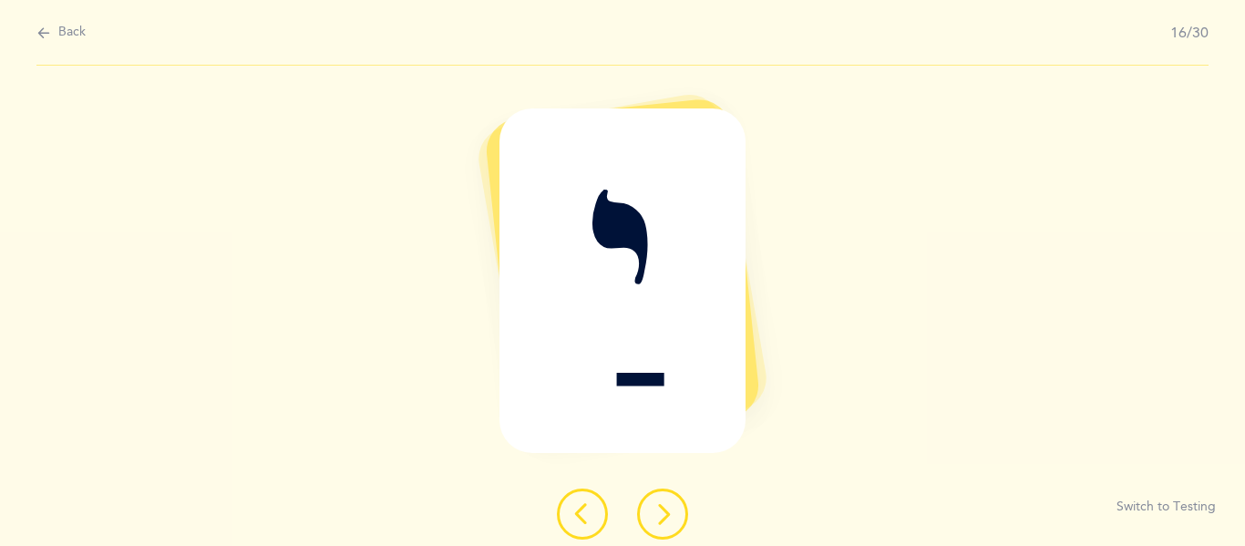
click at [673, 507] on icon at bounding box center [663, 514] width 22 height 22
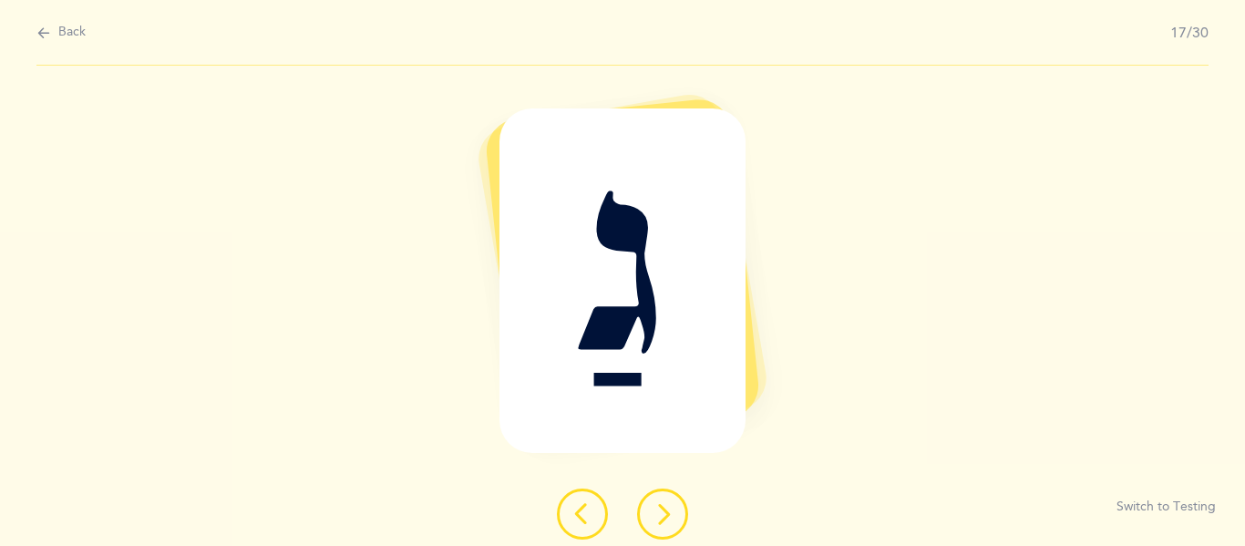
click at [673, 507] on icon at bounding box center [663, 514] width 22 height 22
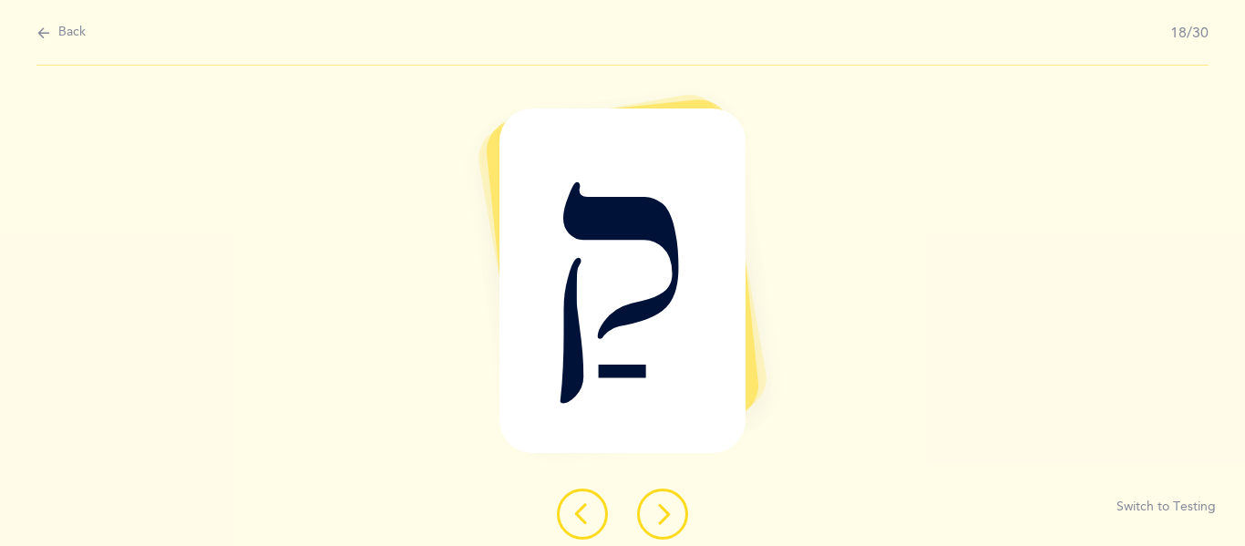
click at [673, 507] on icon at bounding box center [663, 514] width 22 height 22
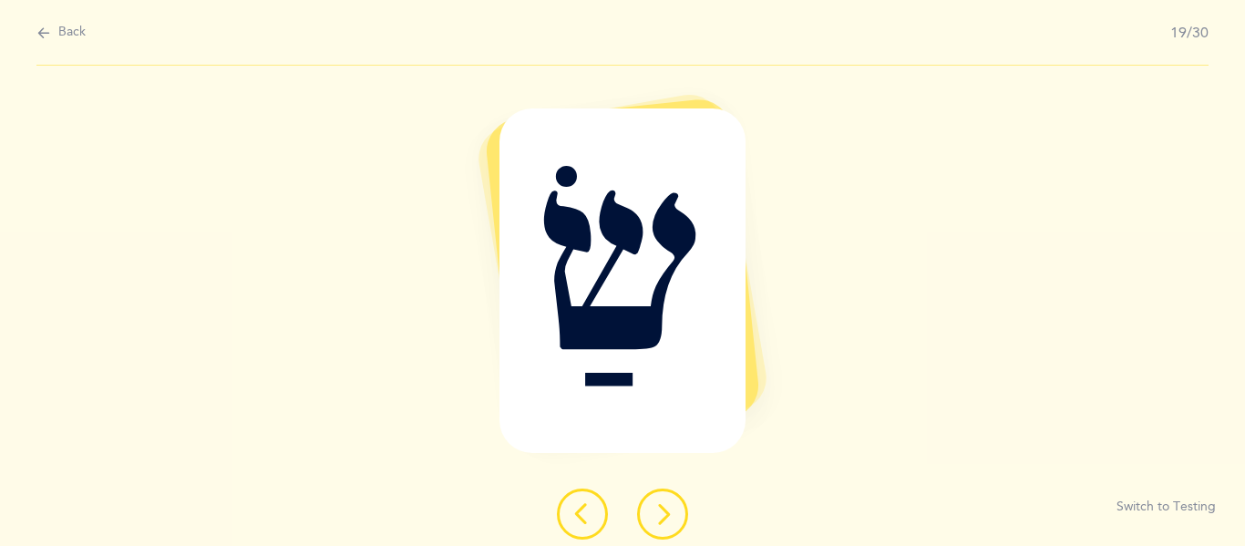
click at [673, 507] on icon at bounding box center [663, 514] width 22 height 22
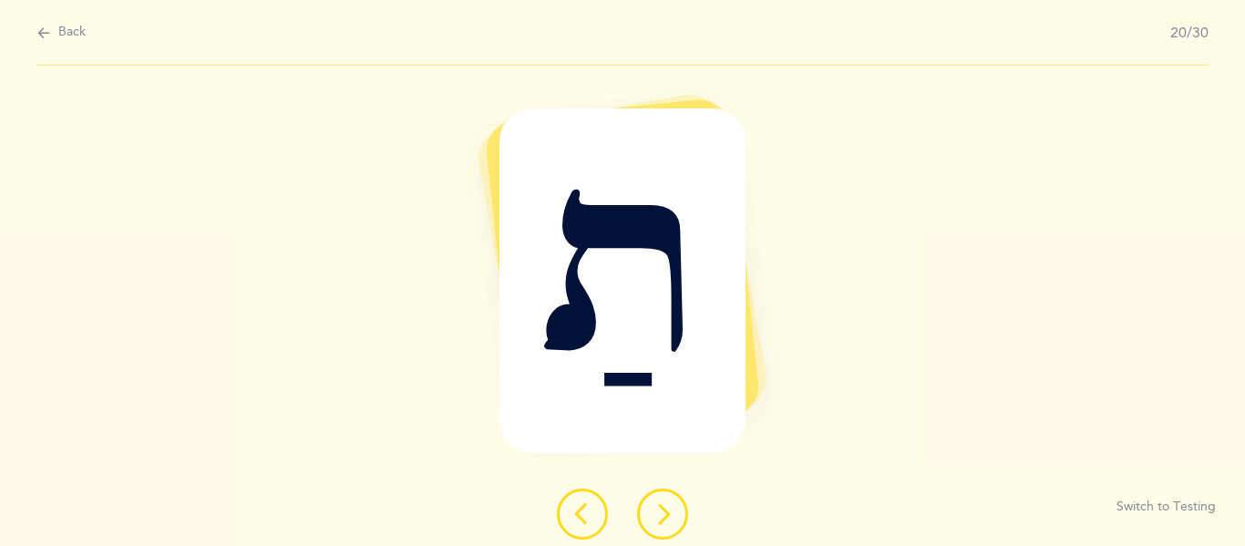
click at [673, 507] on icon at bounding box center [663, 514] width 22 height 22
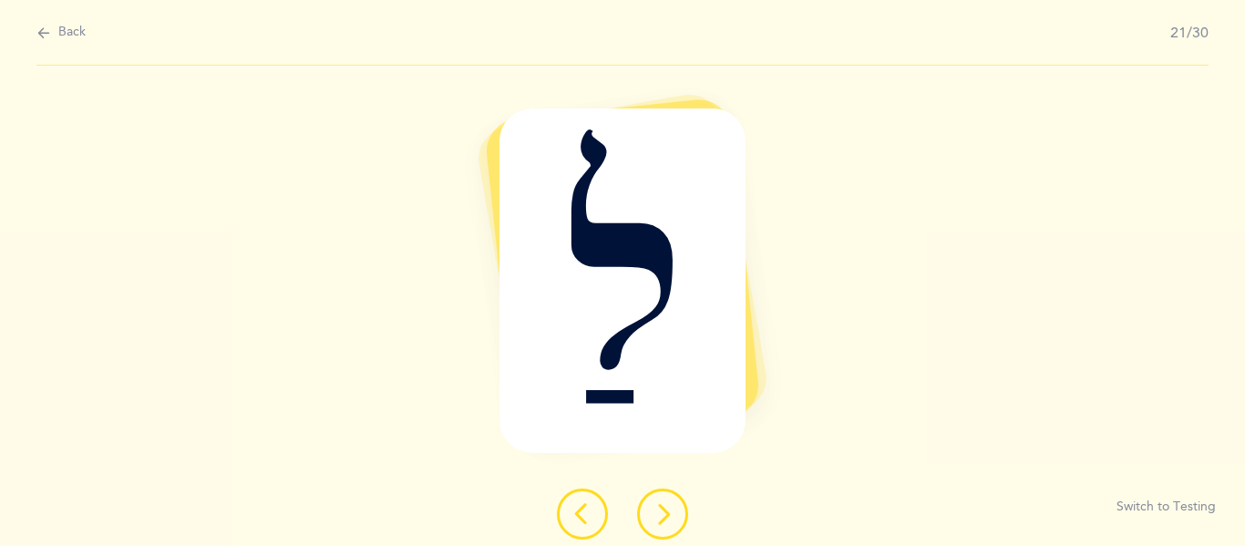
click at [673, 507] on icon at bounding box center [663, 514] width 22 height 22
